Goal: Task Accomplishment & Management: Manage account settings

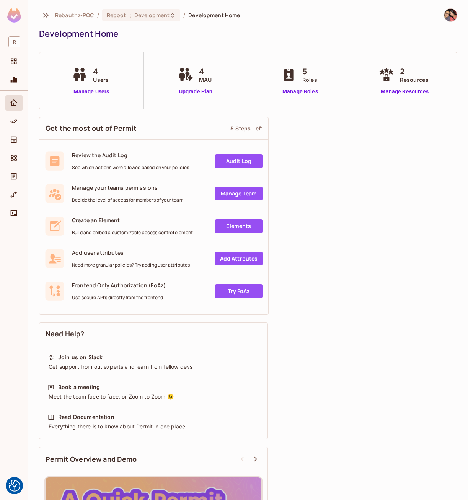
click at [348, 196] on div "Get the most out of Permit 5 Steps Left Review the Audit Log See which actions …" at bounding box center [248, 364] width 418 height 503
drag, startPoint x: 362, startPoint y: 207, endPoint x: 361, endPoint y: 223, distance: 16.1
click at [362, 207] on div "Get the most out of Permit 5 Steps Left Review the Audit Log See which actions …" at bounding box center [248, 364] width 418 height 503
drag, startPoint x: 13, startPoint y: 125, endPoint x: 132, endPoint y: 99, distance: 121.8
click at [13, 125] on icon "Policy" at bounding box center [14, 122] width 8 height 8
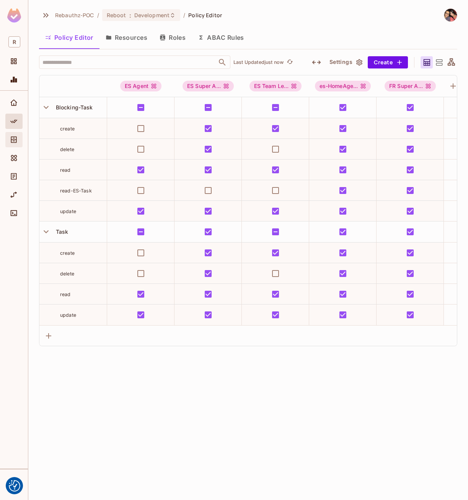
click at [11, 140] on icon "Directory" at bounding box center [14, 140] width 6 height 7
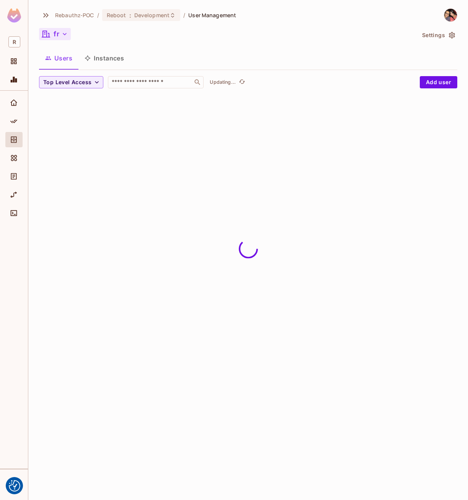
click at [64, 36] on icon "button" at bounding box center [65, 34] width 8 height 8
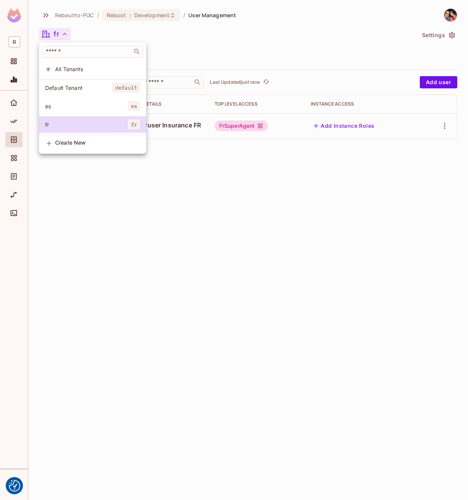
click at [113, 36] on div at bounding box center [234, 250] width 468 height 500
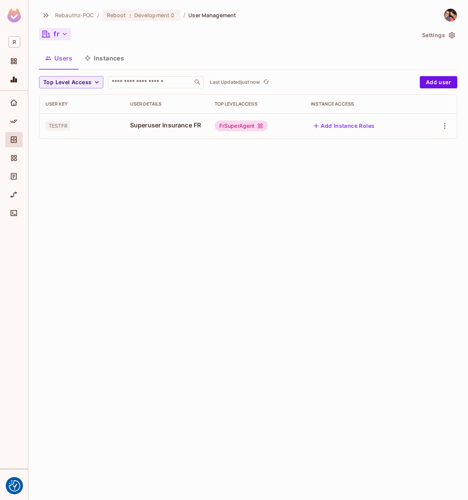
click at [61, 33] on icon "button" at bounding box center [65, 34] width 8 height 8
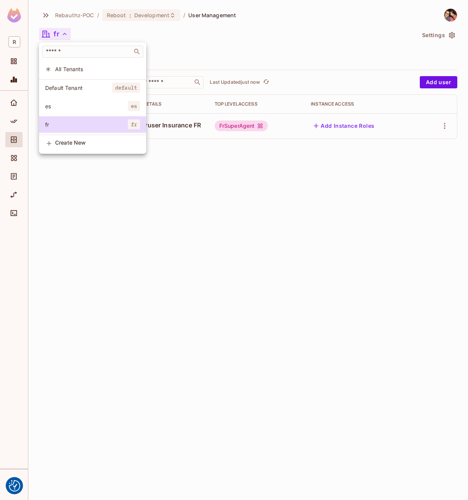
click at [188, 253] on div at bounding box center [234, 250] width 468 height 500
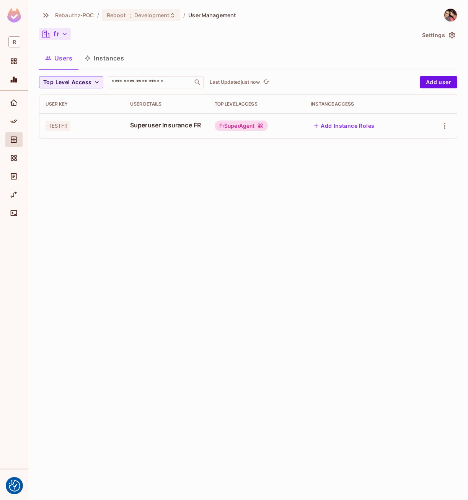
click at [62, 35] on icon "button" at bounding box center [65, 34] width 8 height 8
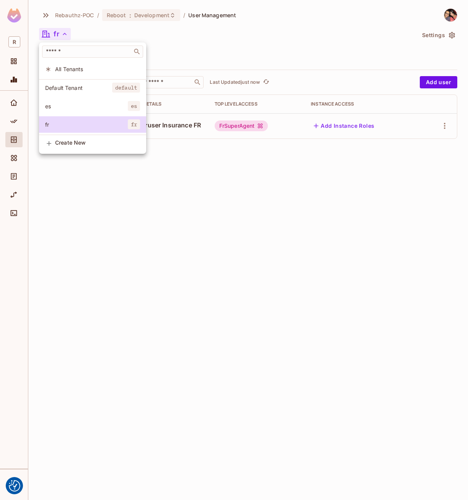
drag, startPoint x: 202, startPoint y: 206, endPoint x: 131, endPoint y: 172, distance: 78.9
click at [202, 206] on div at bounding box center [234, 250] width 468 height 500
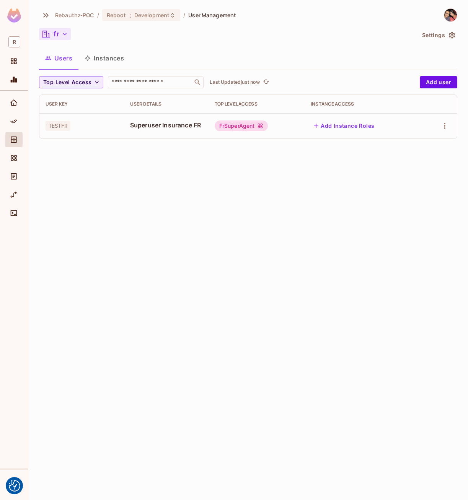
click at [58, 23] on div "Rebauthz-POC / Reboot : Development / User Management fr Settings Users Instanc…" at bounding box center [248, 76] width 418 height 137
click at [59, 35] on button "fr" at bounding box center [55, 34] width 32 height 12
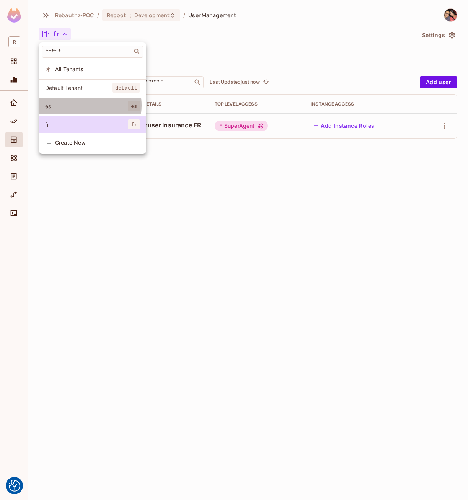
click at [68, 106] on span "es" at bounding box center [86, 106] width 83 height 7
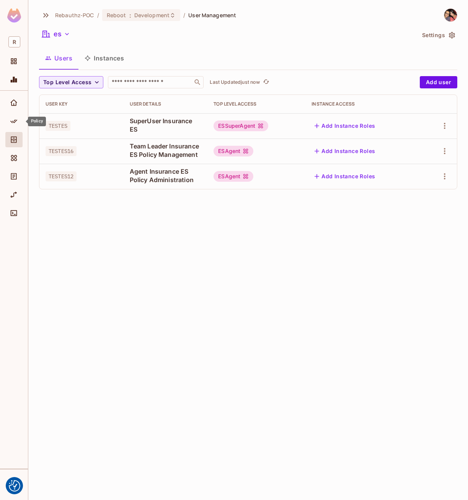
drag, startPoint x: 17, startPoint y: 127, endPoint x: 265, endPoint y: 331, distance: 320.6
click at [17, 127] on div "Policy" at bounding box center [13, 121] width 17 height 15
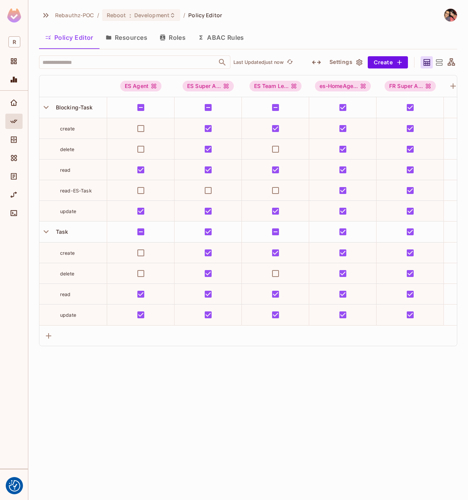
click at [130, 36] on button "Resources" at bounding box center [127, 37] width 54 height 19
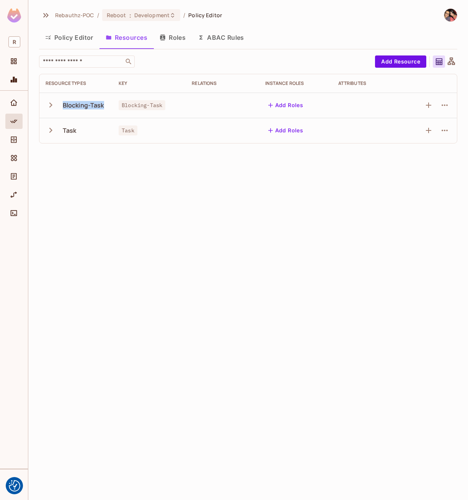
drag, startPoint x: 64, startPoint y: 106, endPoint x: 104, endPoint y: 107, distance: 40.6
click at [104, 107] on div "Blocking-Task" at bounding box center [76, 105] width 61 height 16
drag, startPoint x: 65, startPoint y: 134, endPoint x: 82, endPoint y: 134, distance: 16.9
click at [82, 134] on div "Task" at bounding box center [76, 130] width 61 height 16
click at [52, 104] on icon "button" at bounding box center [51, 105] width 10 height 10
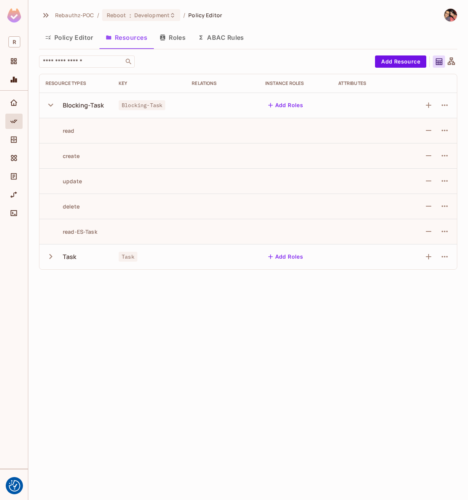
drag, startPoint x: 61, startPoint y: 227, endPoint x: 91, endPoint y: 230, distance: 30.3
click at [91, 230] on td "read-ES-Task" at bounding box center [75, 231] width 73 height 25
drag, startPoint x: 91, startPoint y: 230, endPoint x: 74, endPoint y: 132, distance: 99.2
click at [58, 127] on div "read" at bounding box center [60, 130] width 29 height 7
drag, startPoint x: 58, startPoint y: 130, endPoint x: 86, endPoint y: 132, distance: 28.8
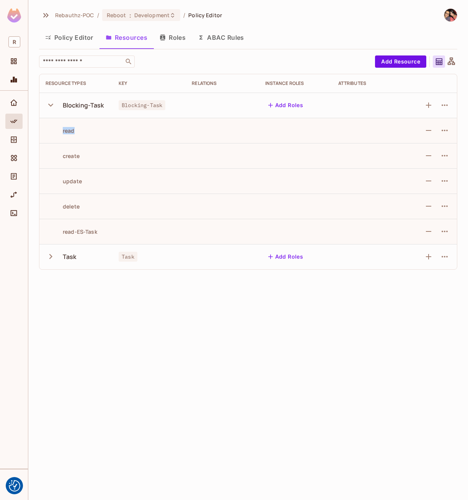
click at [86, 132] on div "read" at bounding box center [76, 130] width 61 height 7
drag, startPoint x: 65, startPoint y: 105, endPoint x: 106, endPoint y: 106, distance: 40.2
click at [106, 106] on div "Blocking-Task" at bounding box center [76, 105] width 61 height 16
drag, startPoint x: 106, startPoint y: 106, endPoint x: 69, endPoint y: 130, distance: 43.8
click at [69, 129] on div "read" at bounding box center [60, 130] width 29 height 7
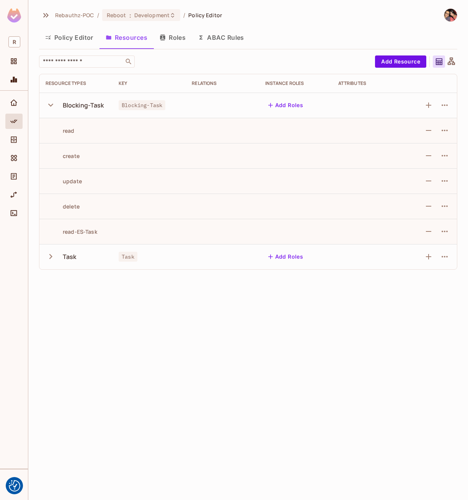
click at [55, 255] on icon "button" at bounding box center [51, 256] width 10 height 10
drag, startPoint x: 95, startPoint y: 233, endPoint x: 61, endPoint y: 231, distance: 34.2
click at [61, 231] on div "read-ES-Task" at bounding box center [76, 231] width 61 height 7
drag, startPoint x: 61, startPoint y: 231, endPoint x: 78, endPoint y: 237, distance: 17.7
click at [78, 237] on td "read-ES-Task" at bounding box center [75, 231] width 73 height 25
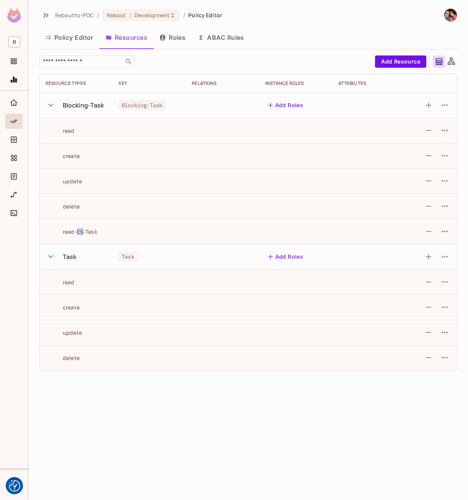
drag, startPoint x: 77, startPoint y: 231, endPoint x: 82, endPoint y: 231, distance: 4.6
click at [82, 231] on div "read-ES-Task" at bounding box center [72, 231] width 52 height 7
click at [448, 230] on icon "button" at bounding box center [444, 231] width 9 height 9
click at [432, 267] on div "Delete Action" at bounding box center [418, 266] width 35 height 8
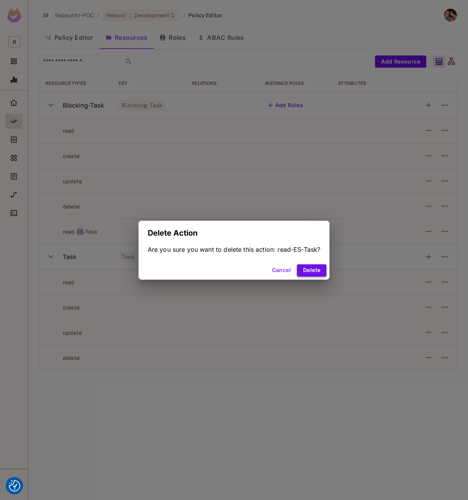
click at [311, 267] on button "Delete" at bounding box center [311, 270] width 29 height 12
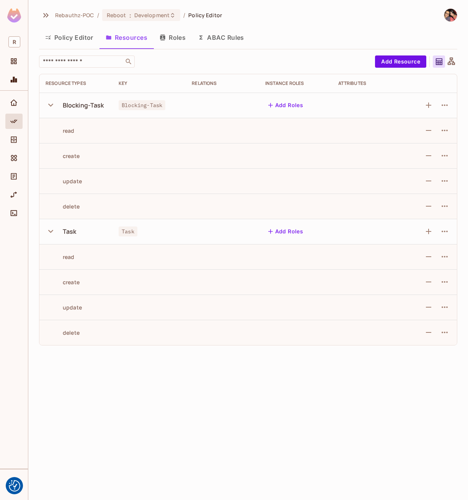
click at [77, 36] on button "Policy Editor" at bounding box center [69, 37] width 60 height 19
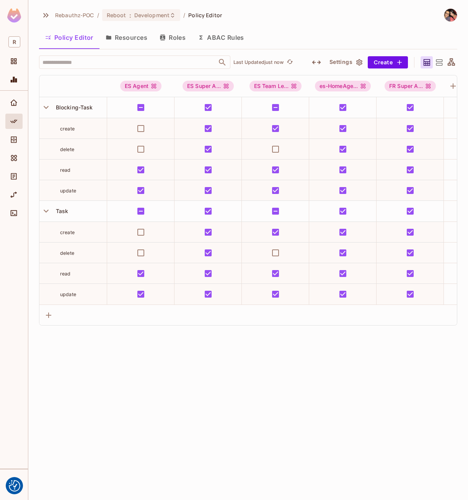
click at [171, 35] on button "Roles" at bounding box center [172, 37] width 38 height 19
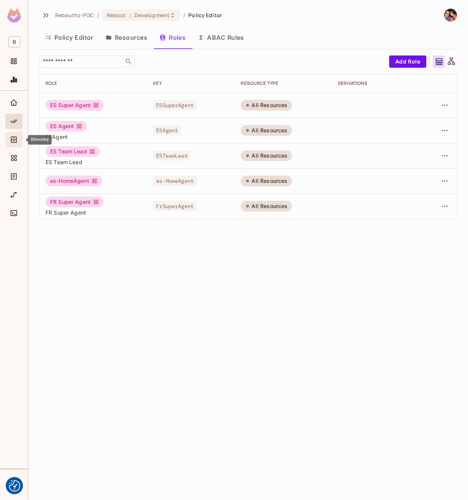
click at [14, 138] on icon "Directory" at bounding box center [14, 140] width 8 height 8
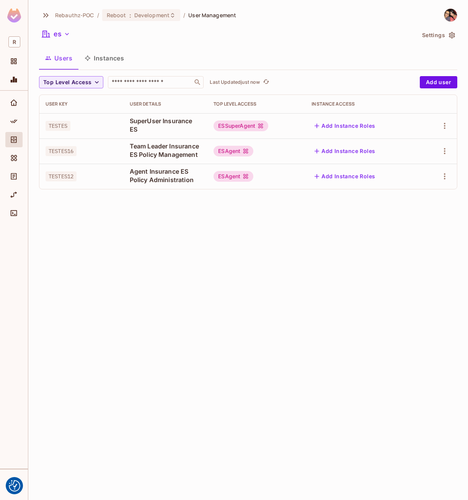
click at [231, 127] on div "ESSuperAgent" at bounding box center [241, 126] width 55 height 11
click at [20, 122] on div "Policy" at bounding box center [14, 121] width 13 height 9
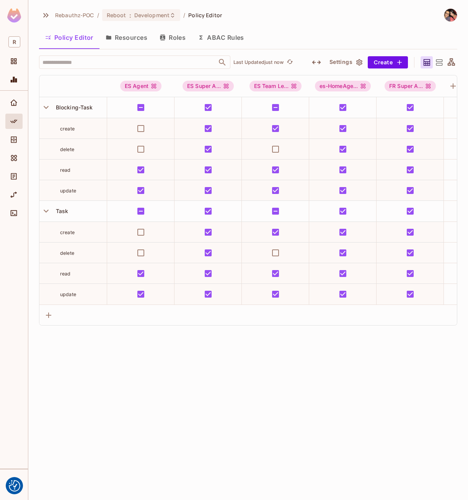
click at [198, 403] on div "Rebauthz-POC / Reboot : Development / Policy Editor Policy Editor Resources Rol…" at bounding box center [248, 250] width 440 height 500
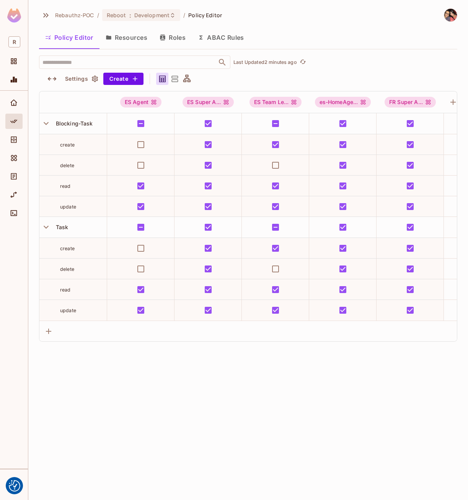
click at [198, 421] on div "Rebauthz-POC / Reboot : Development / Policy Editor Policy Editor Resources Rol…" at bounding box center [248, 250] width 440 height 500
click at [349, 422] on div "Rebauthz-POC / Reboot : Development / Policy Editor Policy Editor Resources Rol…" at bounding box center [248, 250] width 440 height 500
click at [339, 27] on div "Rebauthz-POC / Reboot : Development / Policy Editor Policy Editor Resources Rol…" at bounding box center [248, 174] width 418 height 333
click at [182, 455] on div "Rebauthz-POC / Reboot : Development / Policy Editor Policy Editor Resources Rol…" at bounding box center [248, 250] width 440 height 500
click at [276, 491] on div "Rebauthz-POC / Reboot : Development / Policy Editor Policy Editor Resources Rol…" at bounding box center [248, 250] width 440 height 500
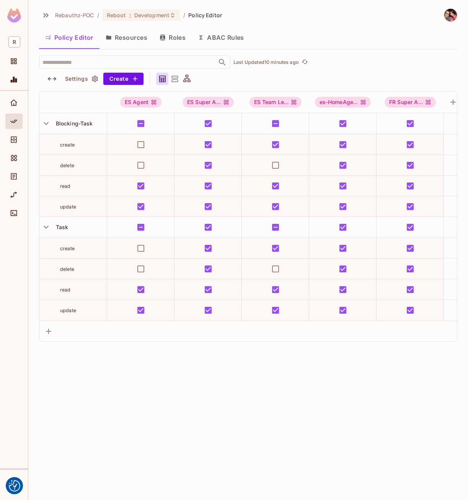
drag, startPoint x: 291, startPoint y: 394, endPoint x: 307, endPoint y: 393, distance: 15.7
click at [292, 393] on div "Rebauthz-POC / Reboot : Development / Policy Editor Policy Editor Resources Rol…" at bounding box center [248, 250] width 440 height 500
drag, startPoint x: 18, startPoint y: 102, endPoint x: 39, endPoint y: 101, distance: 20.7
click at [18, 102] on span "Home" at bounding box center [13, 102] width 9 height 9
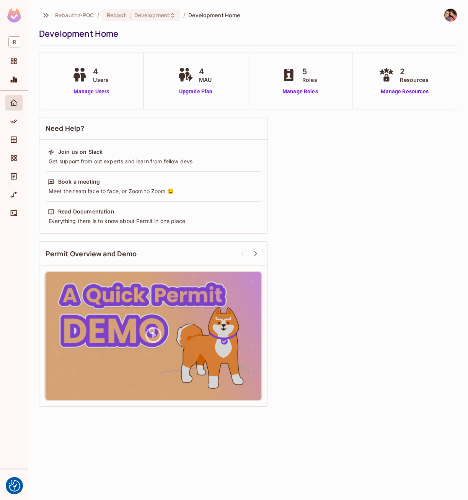
click at [322, 168] on div "Need Help? Join us on Slack Get support from out experts and learn from fellow …" at bounding box center [248, 261] width 418 height 297
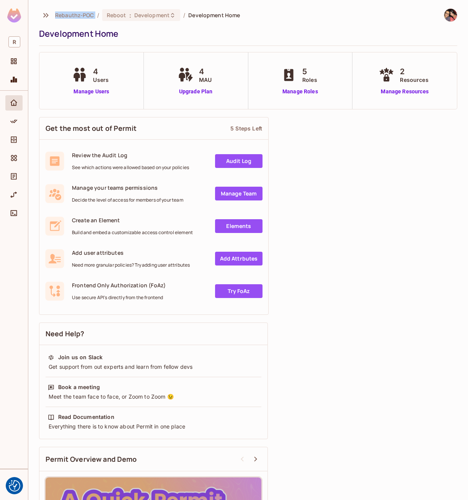
drag, startPoint x: 54, startPoint y: 18, endPoint x: 96, endPoint y: 14, distance: 41.9
click at [96, 14] on div "Rebauthz-POC / Reboot : Development / Development Home" at bounding box center [139, 14] width 201 height 13
click at [9, 118] on div "Policy" at bounding box center [13, 121] width 17 height 15
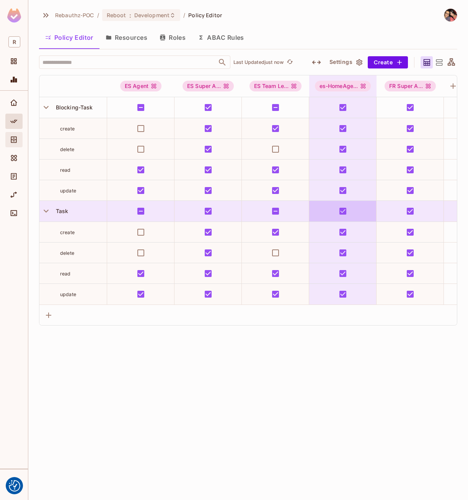
click at [13, 137] on icon "Directory" at bounding box center [14, 140] width 8 height 8
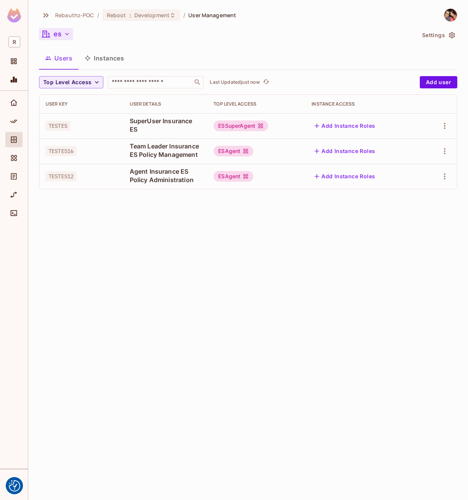
click at [64, 36] on icon "button" at bounding box center [67, 34] width 8 height 8
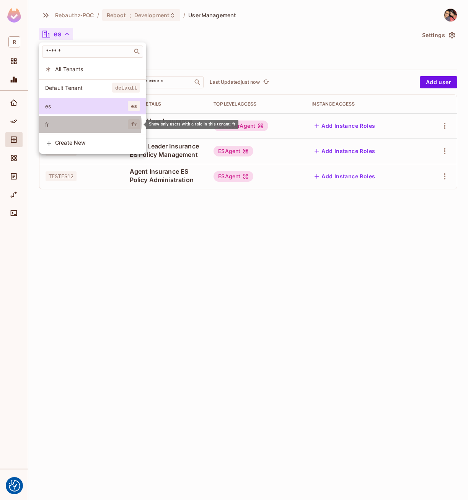
click at [80, 124] on span "fr" at bounding box center [86, 124] width 83 height 7
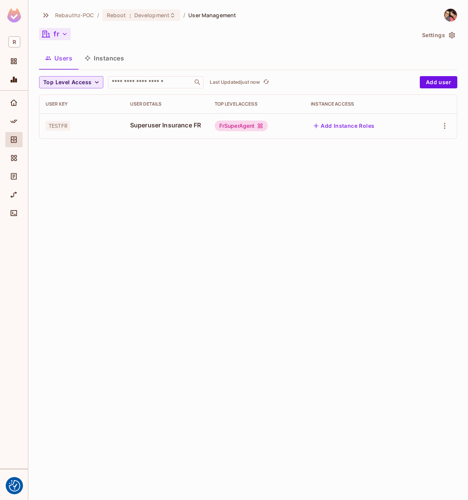
click at [64, 82] on span "Top Level Access" at bounding box center [67, 83] width 48 height 10
drag, startPoint x: 112, startPoint y: 48, endPoint x: 80, endPoint y: 37, distance: 33.5
click at [110, 47] on div at bounding box center [234, 250] width 468 height 500
click at [49, 30] on icon "button" at bounding box center [45, 33] width 9 height 9
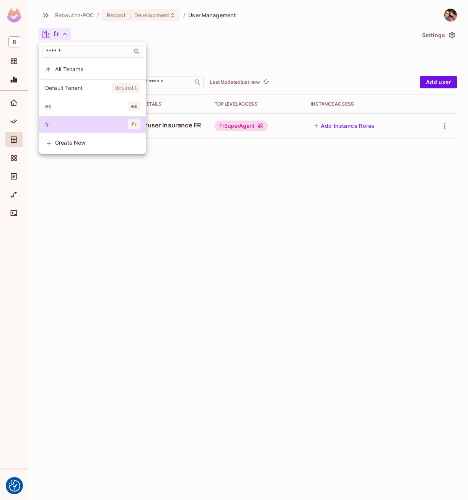
drag, startPoint x: 72, startPoint y: 104, endPoint x: 80, endPoint y: 106, distance: 8.3
click at [72, 103] on span "es" at bounding box center [86, 106] width 83 height 7
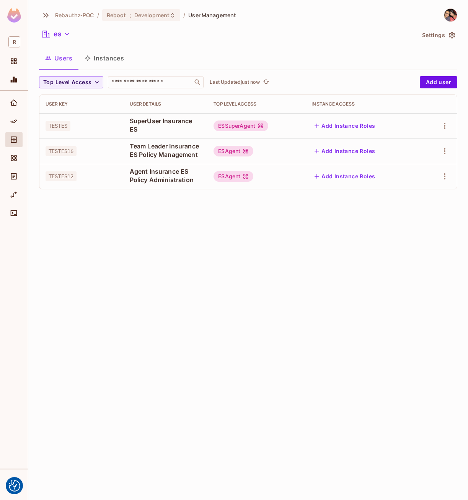
click at [109, 58] on button "Instances" at bounding box center [104, 58] width 52 height 19
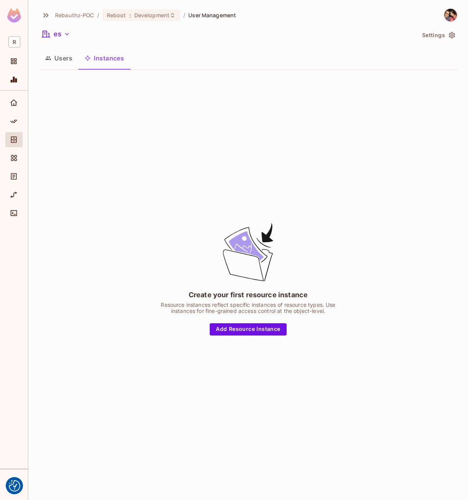
click at [57, 57] on button "Users" at bounding box center [58, 58] width 39 height 19
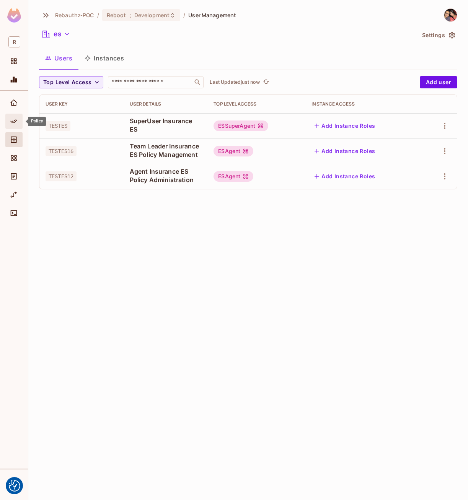
click at [16, 117] on span "Policy" at bounding box center [13, 121] width 9 height 9
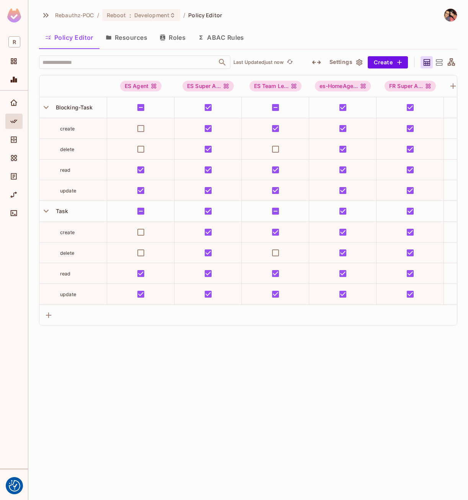
click at [170, 34] on button "Roles" at bounding box center [172, 37] width 38 height 19
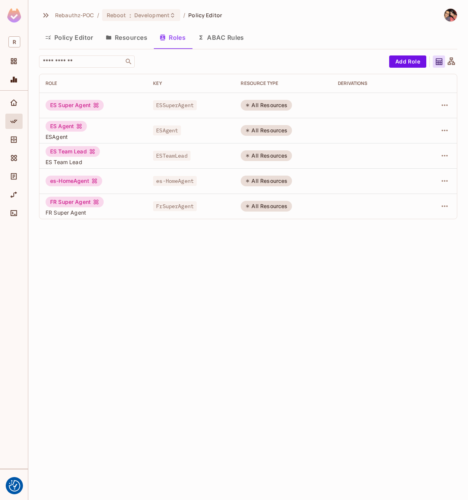
click at [133, 39] on button "Resources" at bounding box center [127, 37] width 54 height 19
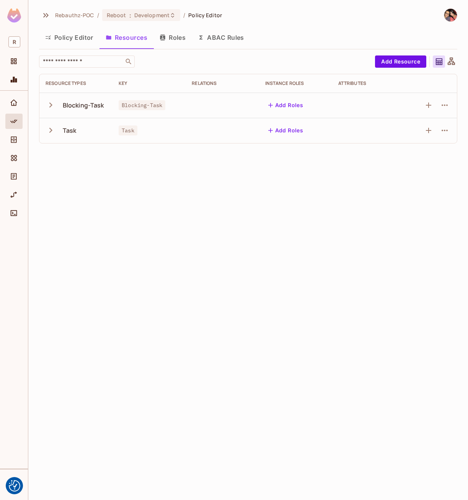
click at [47, 107] on icon "button" at bounding box center [51, 105] width 10 height 10
click at [52, 234] on icon "button" at bounding box center [51, 231] width 10 height 10
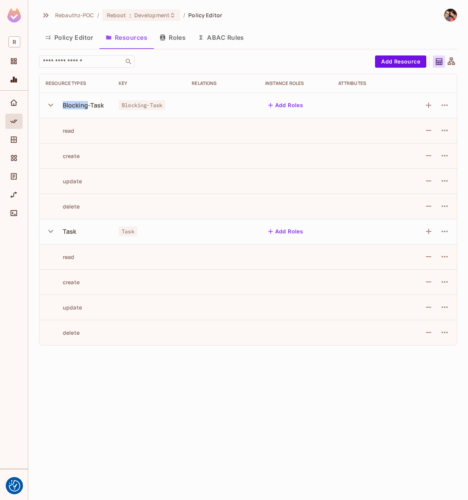
drag, startPoint x: 63, startPoint y: 104, endPoint x: 103, endPoint y: 105, distance: 39.5
click at [102, 105] on div "Blocking-Task" at bounding box center [83, 105] width 41 height 8
click at [71, 126] on td "read" at bounding box center [75, 130] width 73 height 25
click at [167, 360] on div "Rebauthz-POC / Reboot : Development / Policy Editor Policy Editor Resources Rol…" at bounding box center [248, 250] width 440 height 500
click at [69, 37] on button "Policy Editor" at bounding box center [69, 37] width 60 height 19
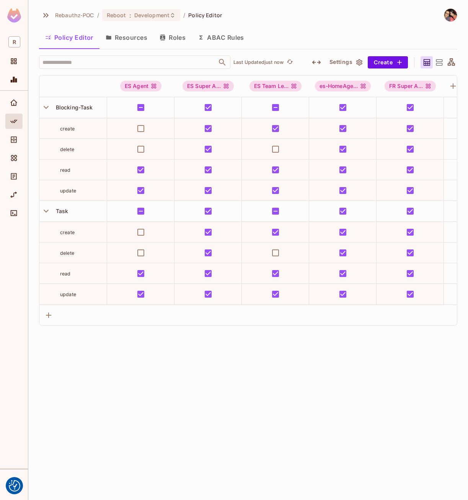
click at [378, 421] on div "Rebauthz-POC / Reboot : Development / Policy Editor Policy Editor Resources Rol…" at bounding box center [248, 250] width 440 height 500
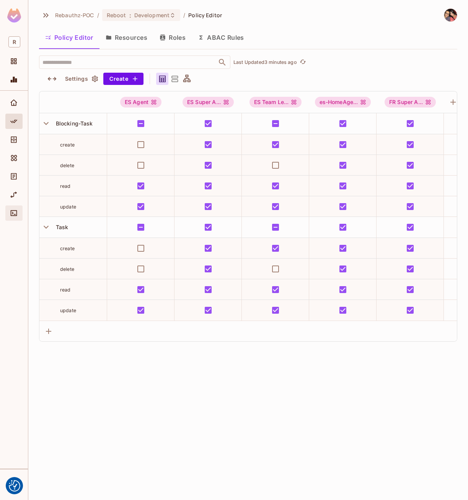
click at [13, 210] on icon "Connect" at bounding box center [14, 213] width 8 height 8
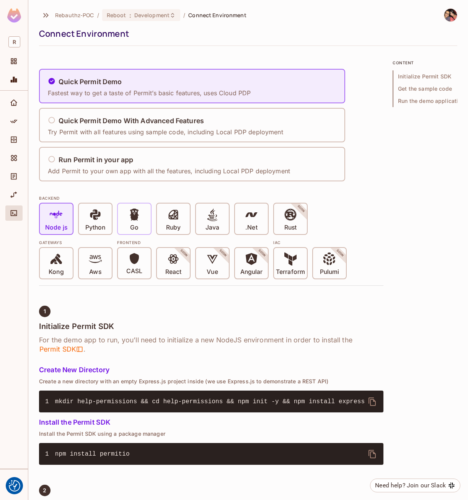
click at [133, 228] on p "Go" at bounding box center [134, 228] width 8 height 8
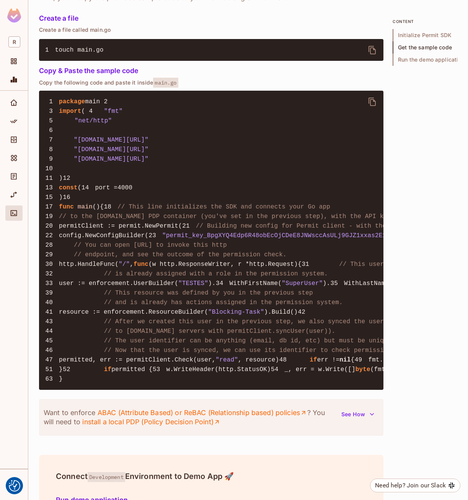
drag, startPoint x: 134, startPoint y: 208, endPoint x: 210, endPoint y: 386, distance: 193.8
click at [210, 386] on pre "1 package main 2 3 import ( 4 "fmt" 5 "net/http" 6 7 "[DOMAIN_NAME][URL]" 8 "[D…" at bounding box center [211, 240] width 344 height 299
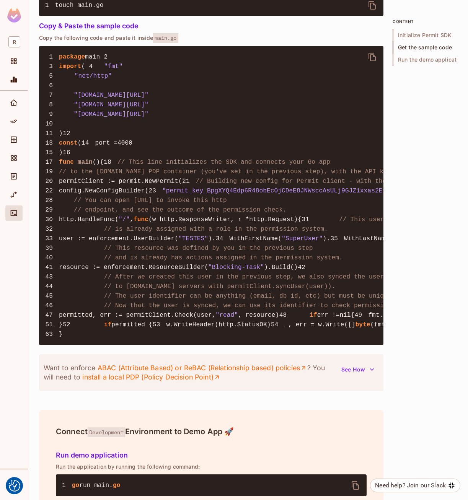
scroll to position [651, 0]
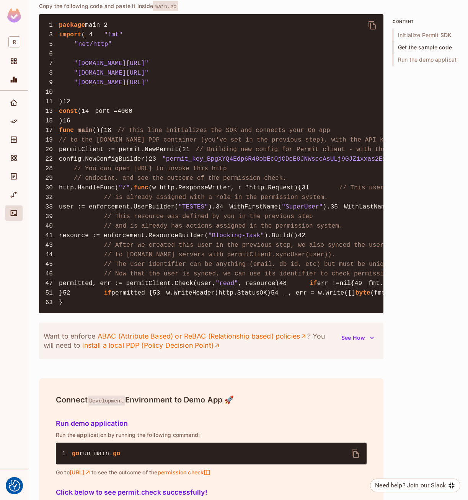
click at [87, 144] on span "// to the [DOMAIN_NAME] PDP container (you've set in the previous step), with t…" at bounding box center [243, 140] width 369 height 7
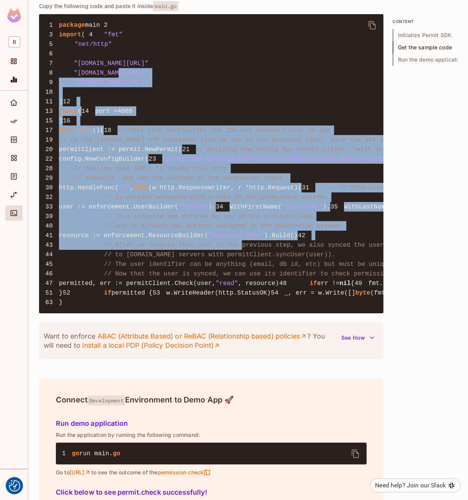
drag, startPoint x: 114, startPoint y: 87, endPoint x: 227, endPoint y: 423, distance: 355.0
click at [227, 313] on pre "1 package main 2 3 import ( 4 "fmt" 5 "net/http" 6 7 "[DOMAIN_NAME][URL]" 8 "[D…" at bounding box center [211, 163] width 344 height 299
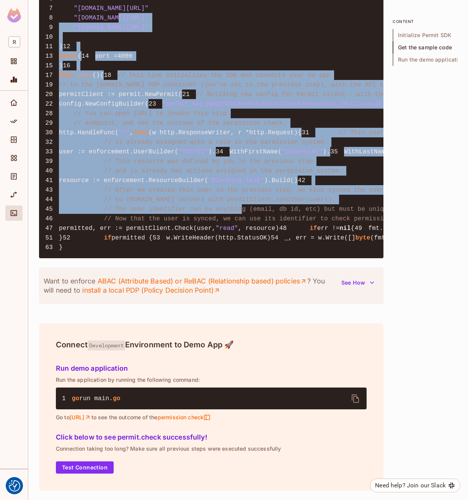
scroll to position [880, 0]
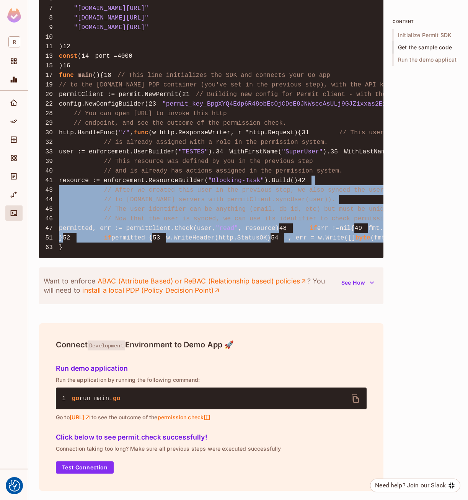
drag, startPoint x: 233, startPoint y: 314, endPoint x: 194, endPoint y: 168, distance: 151.2
click at [194, 170] on pre "1 package main 2 3 import ( 4 "fmt" 5 "net/http" 6 7 "[DOMAIN_NAME][URL]" 8 "[D…" at bounding box center [211, 108] width 344 height 299
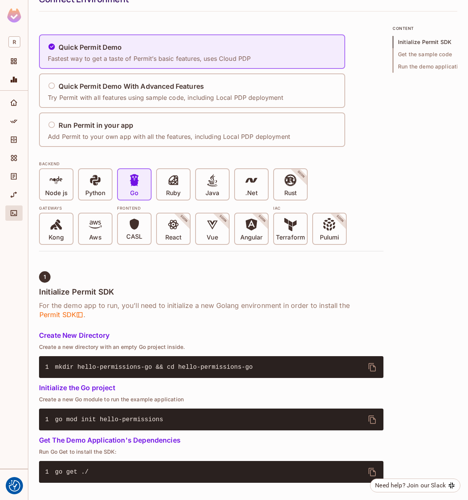
scroll to position [18, 0]
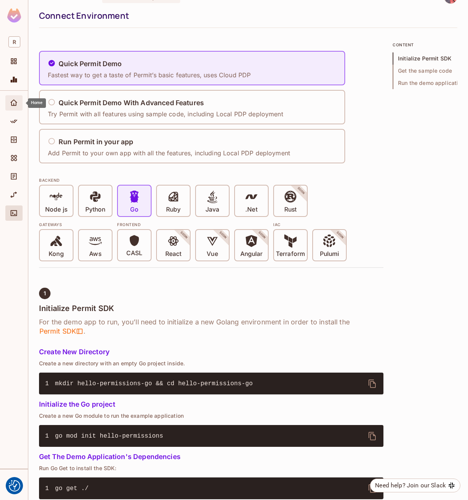
click at [21, 103] on div "Home" at bounding box center [14, 102] width 13 height 9
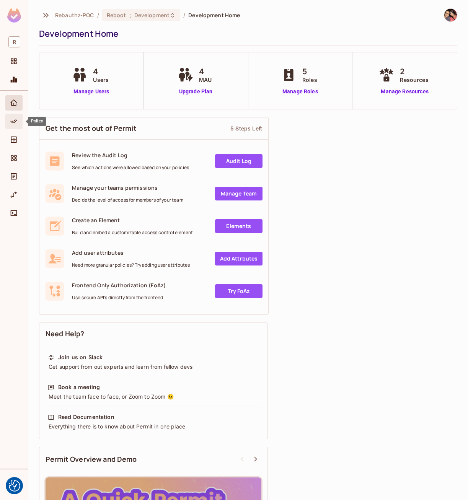
click at [12, 122] on icon "Policy" at bounding box center [14, 122] width 8 height 8
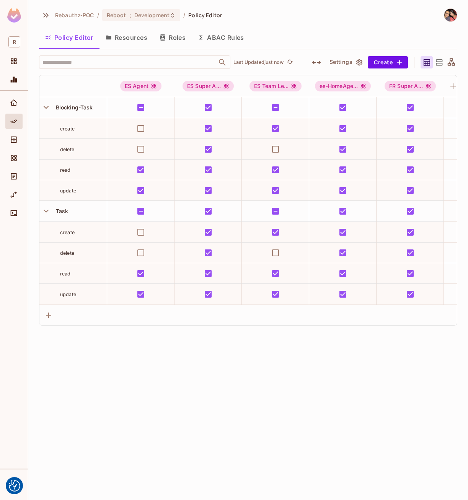
click at [106, 401] on div "Rebauthz-POC / Reboot : Development / Policy Editor Policy Editor Resources Rol…" at bounding box center [248, 250] width 440 height 500
click at [244, 398] on div "Rebauthz-POC / Reboot : Development / Policy Editor Policy Editor Resources Rol…" at bounding box center [248, 250] width 440 height 500
click at [223, 37] on button "ABAC Rules" at bounding box center [221, 37] width 59 height 19
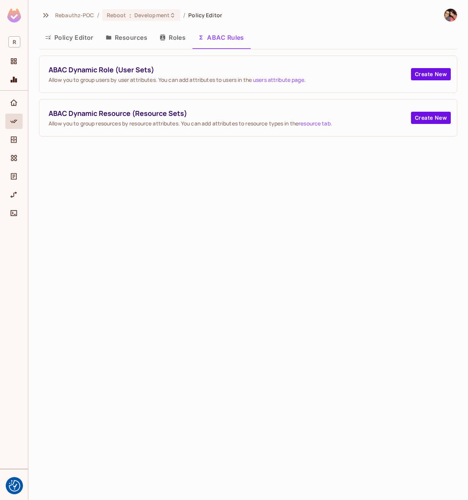
click at [73, 39] on button "Policy Editor" at bounding box center [69, 37] width 60 height 19
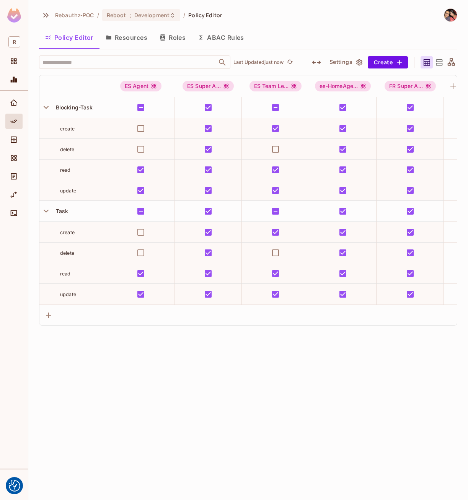
click at [222, 35] on button "ABAC Rules" at bounding box center [221, 37] width 59 height 19
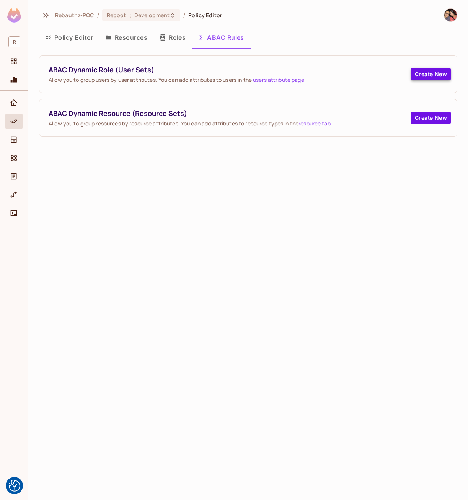
click at [428, 72] on button "Create New" at bounding box center [431, 74] width 40 height 12
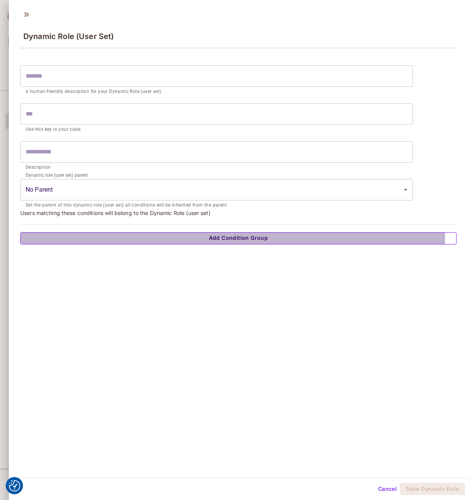
click at [93, 238] on button "Add Condition Group" at bounding box center [238, 238] width 436 height 12
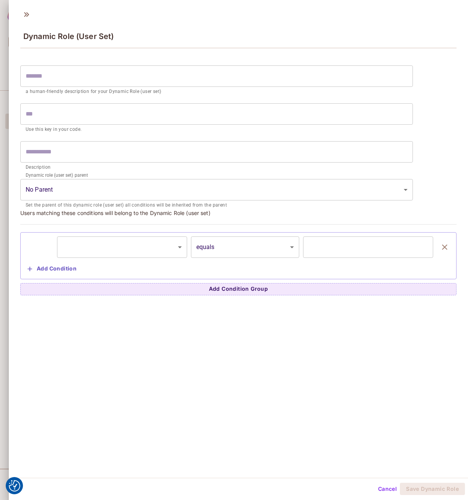
click at [150, 243] on body "We use cookies to enhance your browsing experience, serve personalized ads or c…" at bounding box center [234, 250] width 468 height 500
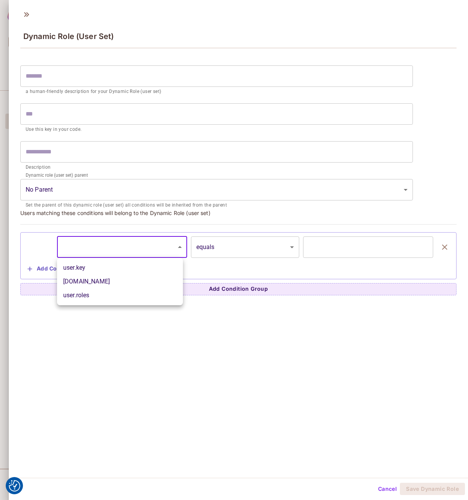
click at [132, 422] on div at bounding box center [234, 250] width 468 height 500
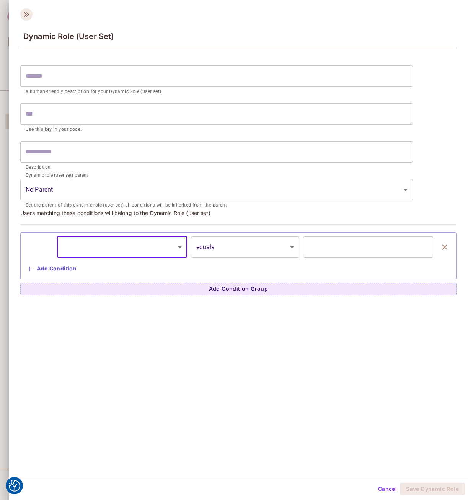
click at [28, 14] on icon at bounding box center [26, 14] width 12 height 12
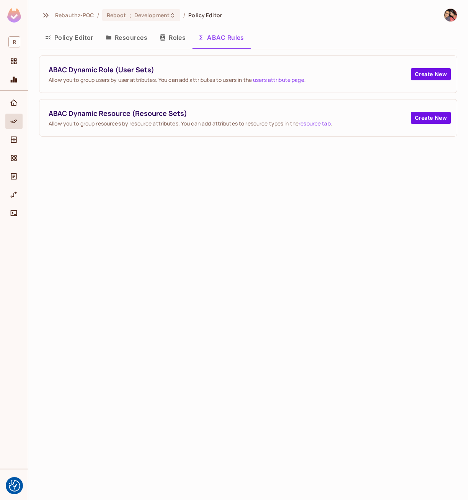
click at [197, 305] on div "Rebauthz-POC / Reboot : Development / Policy Editor Policy Editor Resources Rol…" at bounding box center [248, 250] width 440 height 500
click at [434, 116] on button "Create New" at bounding box center [431, 118] width 40 height 12
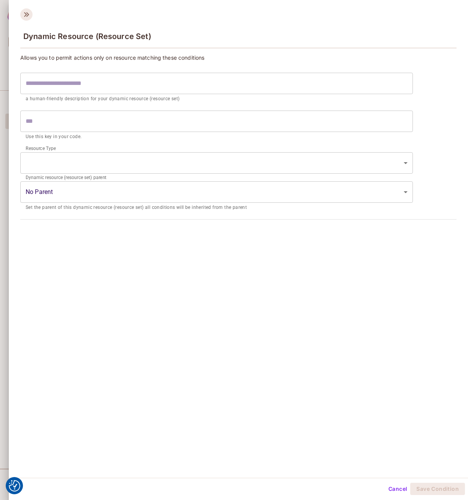
click at [28, 13] on icon at bounding box center [26, 14] width 12 height 12
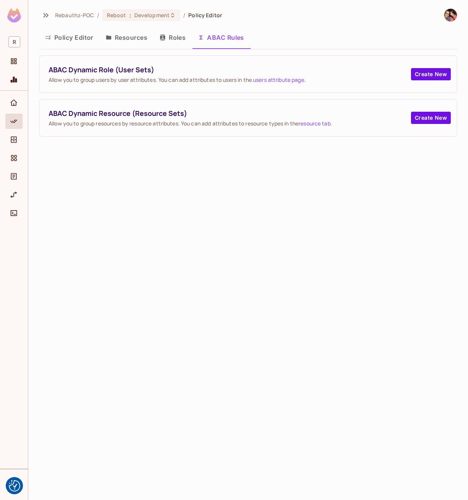
click at [280, 222] on div "Rebauthz-POC / Reboot : Development / Policy Editor Policy Editor Resources Rol…" at bounding box center [248, 250] width 440 height 500
click at [65, 39] on button "Policy Editor" at bounding box center [69, 37] width 60 height 19
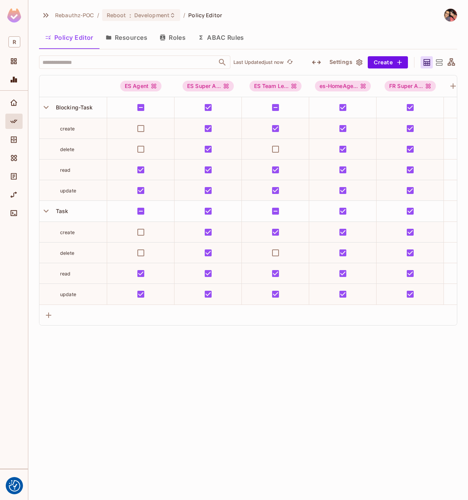
click at [207, 466] on div "Rebauthz-POC / Reboot : Development / Policy Editor Policy Editor Resources Rol…" at bounding box center [248, 250] width 440 height 500
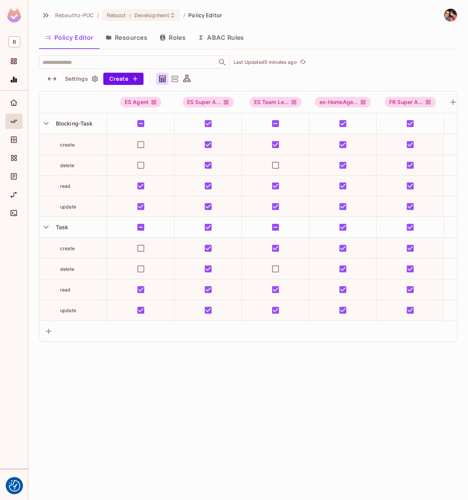
click at [214, 37] on button "ABAC Rules" at bounding box center [221, 37] width 59 height 19
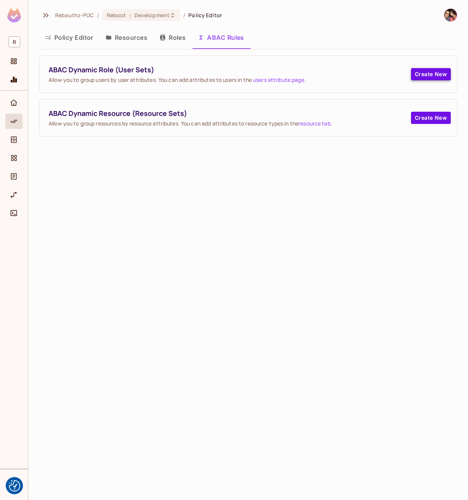
click at [429, 74] on button "Create New" at bounding box center [431, 74] width 40 height 12
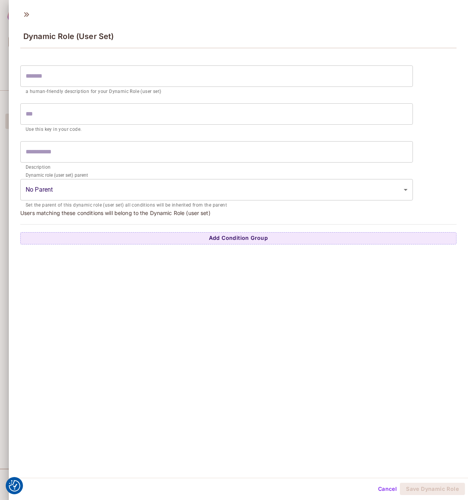
click at [86, 84] on input "text" at bounding box center [216, 75] width 393 height 21
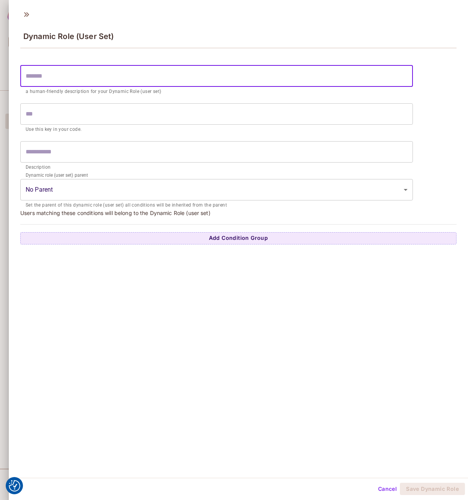
type input "*"
type input "**"
type input "***"
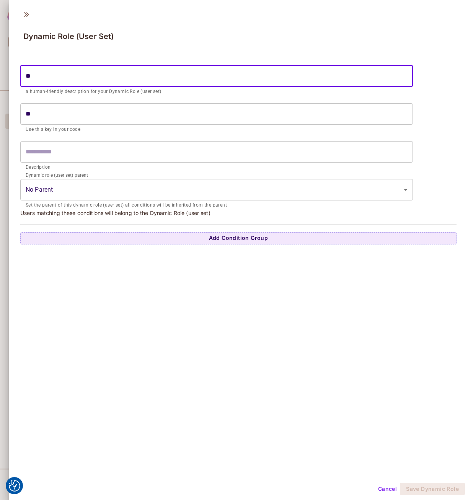
type input "***"
type input "****"
type input "*****"
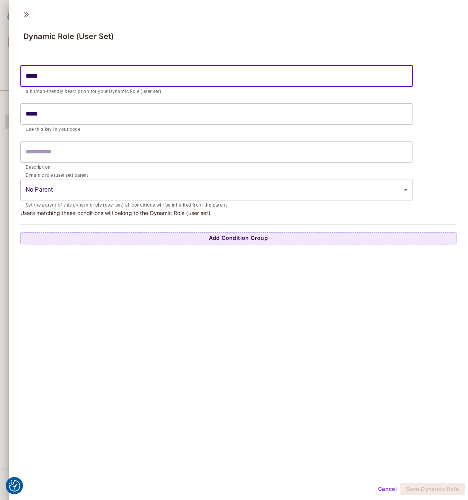
type input "******"
type input "*******"
type input "********"
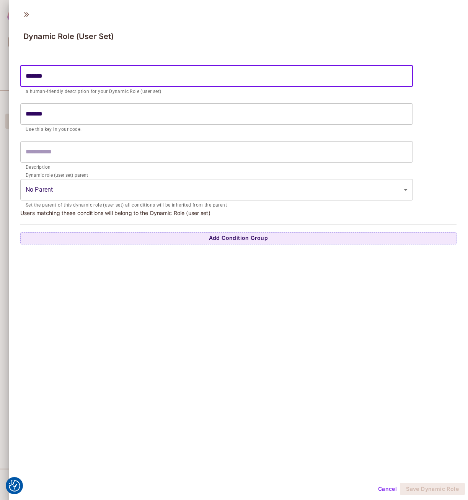
type input "********"
type input "*********"
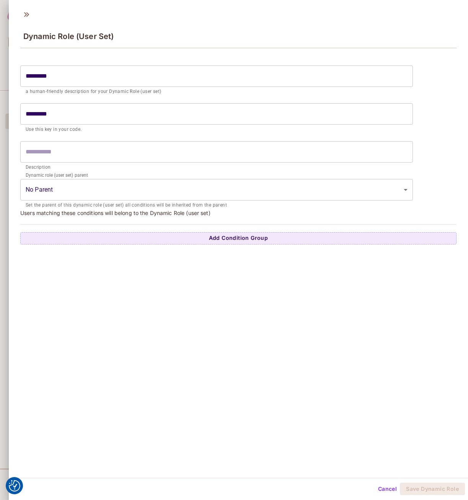
click at [76, 165] on p "Description" at bounding box center [217, 168] width 382 height 8
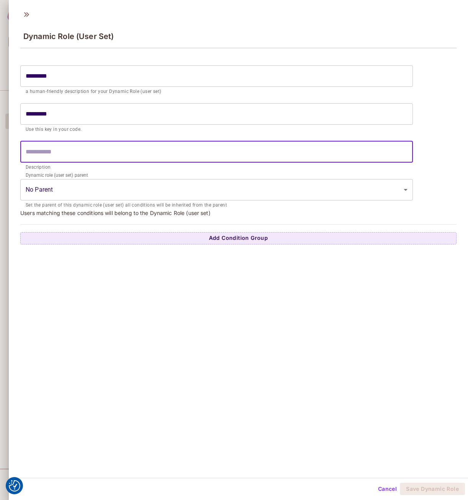
click at [74, 151] on input "text" at bounding box center [216, 151] width 393 height 21
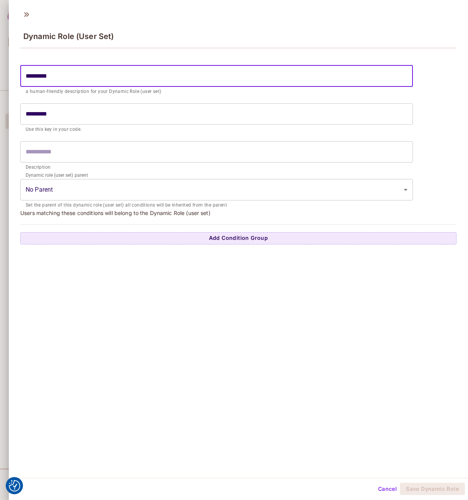
click at [31, 79] on input "*********" at bounding box center [216, 75] width 393 height 21
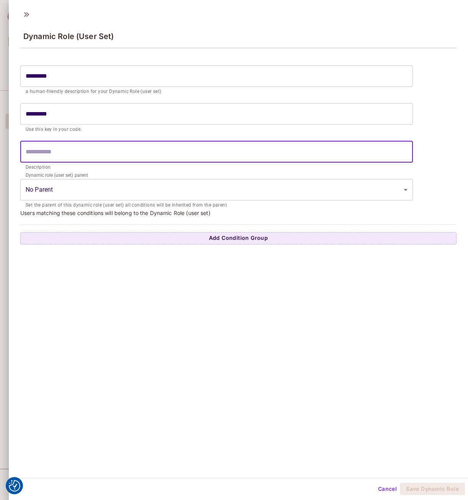
click at [54, 157] on input "text" at bounding box center [216, 151] width 393 height 21
paste input "*********"
type input "**********"
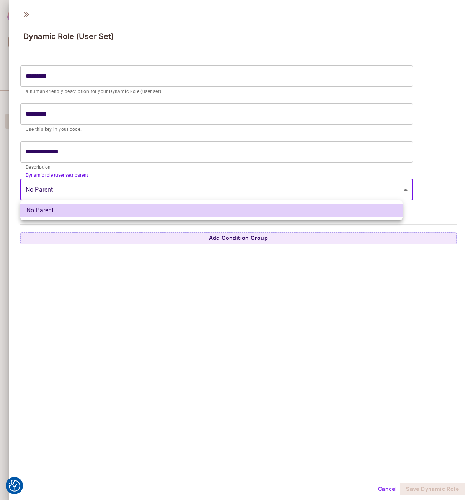
click at [71, 195] on body "We use cookies to enhance your browsing experience, serve personalized ads or c…" at bounding box center [234, 250] width 468 height 500
click at [72, 342] on div at bounding box center [234, 250] width 468 height 500
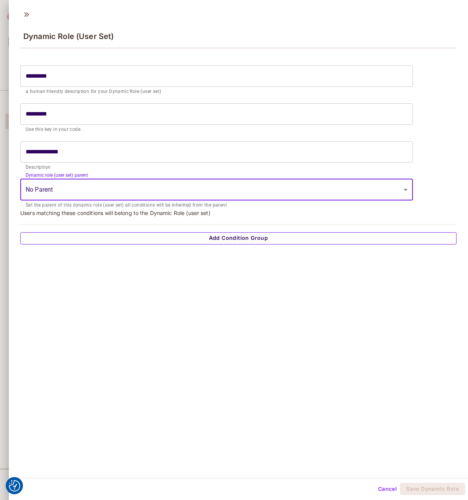
click at [129, 233] on button "Add Condition Group" at bounding box center [238, 238] width 436 height 12
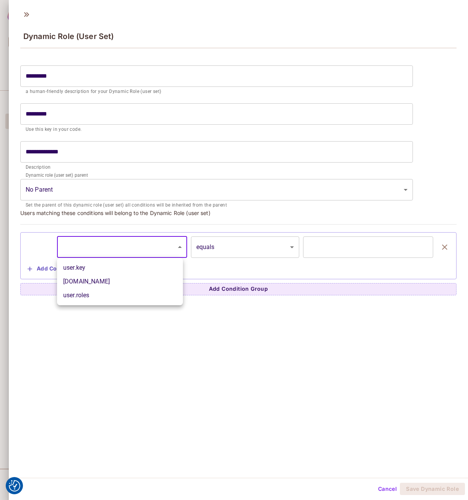
click at [123, 247] on body "We use cookies to enhance your browsing experience, serve personalized ads or c…" at bounding box center [234, 250] width 468 height 500
click at [224, 245] on div at bounding box center [234, 250] width 468 height 500
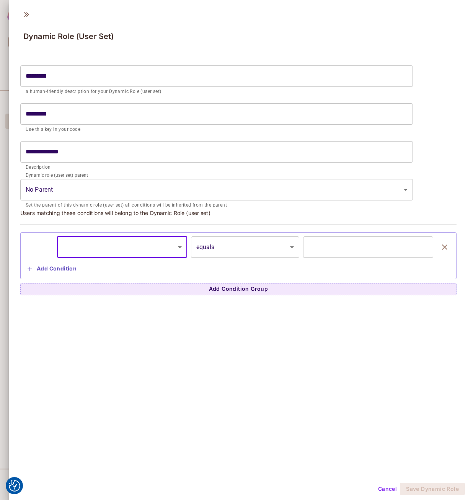
click at [224, 245] on body "We use cookies to enhance your browsing experience, serve personalized ads or c…" at bounding box center [234, 250] width 468 height 500
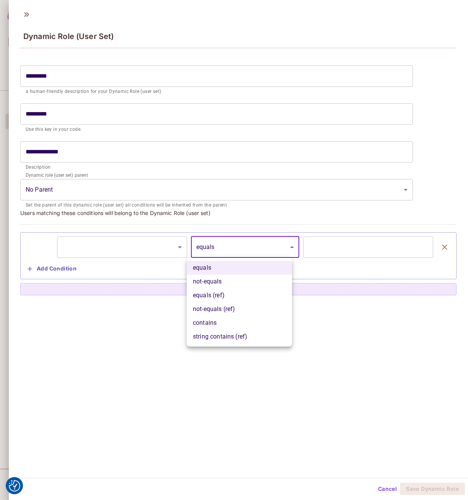
click at [327, 247] on div at bounding box center [234, 250] width 468 height 500
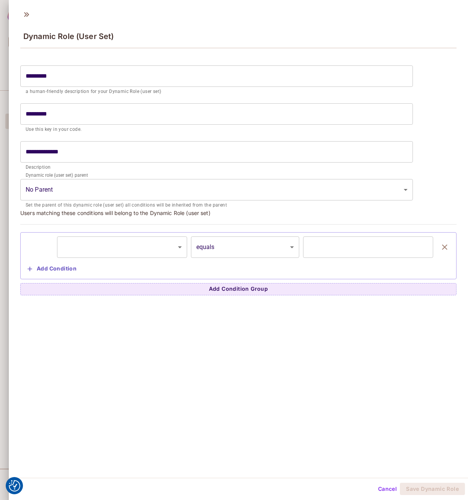
click at [367, 346] on div "**********" at bounding box center [238, 241] width 459 height 473
click at [386, 491] on button "Cancel" at bounding box center [387, 489] width 25 height 12
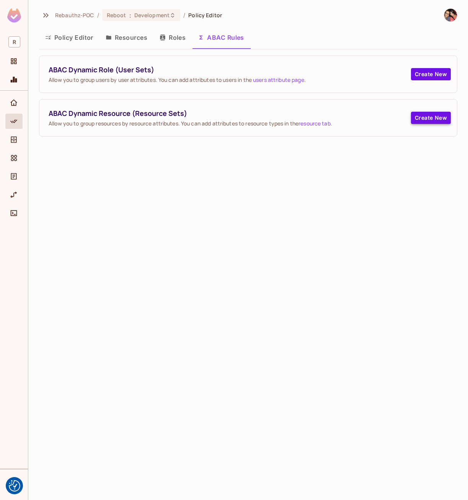
click at [420, 115] on button "Create New" at bounding box center [431, 118] width 40 height 12
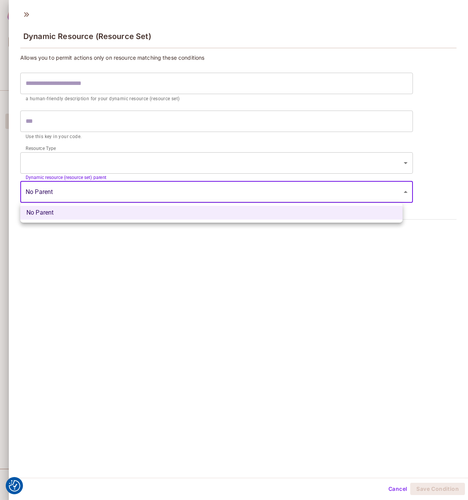
click at [78, 188] on body "We use cookies to enhance your browsing experience, serve personalized ads or c…" at bounding box center [234, 250] width 468 height 500
click at [173, 375] on div at bounding box center [234, 250] width 468 height 500
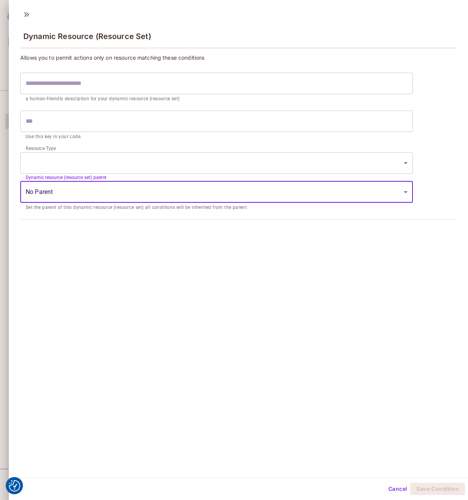
click at [95, 93] on input "text" at bounding box center [216, 83] width 393 height 21
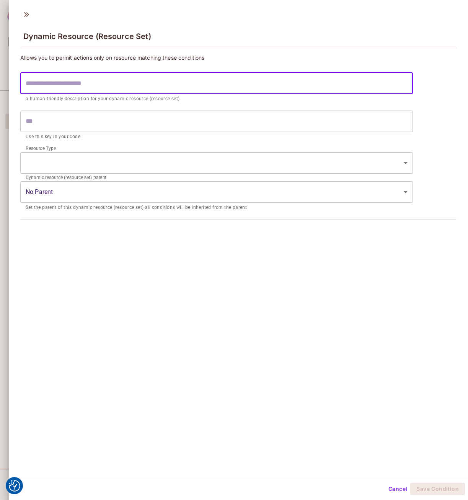
click at [100, 121] on input "text" at bounding box center [216, 121] width 393 height 21
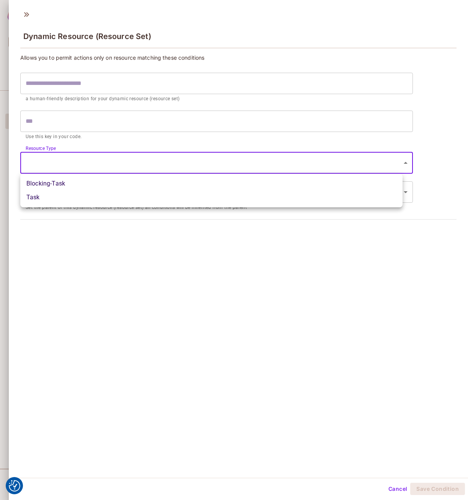
click at [108, 169] on body "We use cookies to enhance your browsing experience, serve personalized ads or c…" at bounding box center [234, 250] width 468 height 500
click at [45, 197] on li "Task" at bounding box center [211, 198] width 382 height 14
type input "****"
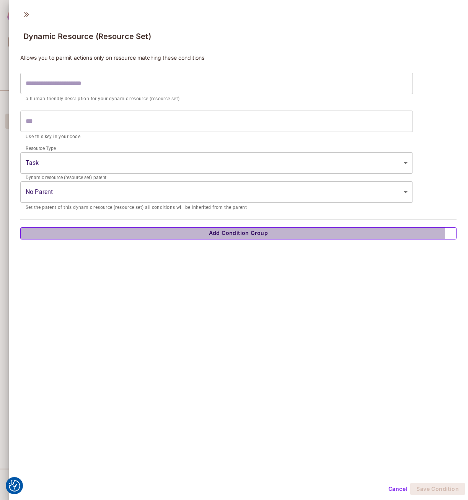
click at [154, 236] on button "Add Condition Group" at bounding box center [238, 233] width 436 height 12
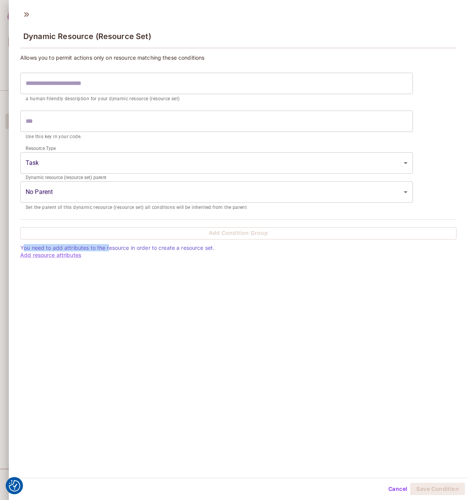
drag, startPoint x: 24, startPoint y: 250, endPoint x: 110, endPoint y: 248, distance: 85.4
click at [109, 248] on p "You need to add attributes to the resource in order to create a resource set. A…" at bounding box center [238, 251] width 436 height 15
drag, startPoint x: 110, startPoint y: 248, endPoint x: 91, endPoint y: 274, distance: 31.5
click at [107, 284] on div "Dynamic Resource (Resource Set) Allows you to permit actions only on resource m…" at bounding box center [238, 241] width 459 height 473
click at [70, 256] on link "Add resource attributes" at bounding box center [50, 255] width 61 height 7
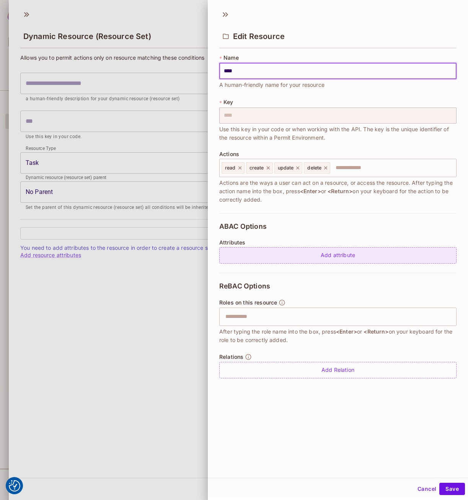
click at [286, 260] on div "Add attribute" at bounding box center [337, 255] width 237 height 16
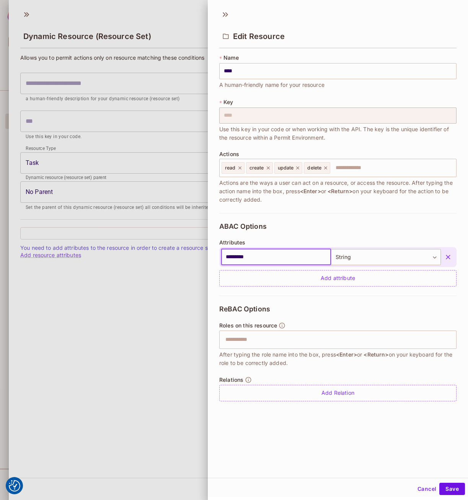
type input "*********"
click at [296, 476] on div "Edit Resource * Name **** ​ A human-friendly name for your resource * Key **** …" at bounding box center [338, 241] width 260 height 473
click at [443, 489] on button "Save" at bounding box center [452, 489] width 26 height 12
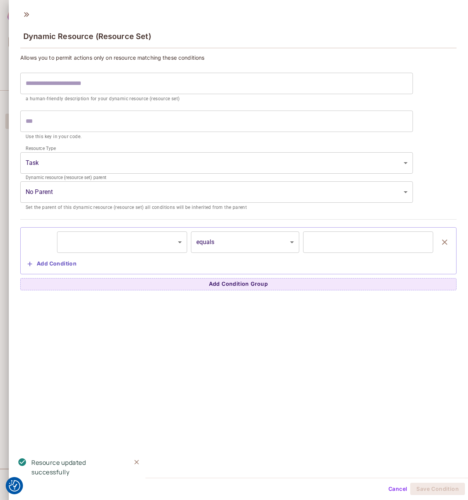
click at [130, 245] on body "We use cookies to enhance your browsing experience, serve personalized ads or c…" at bounding box center [234, 250] width 468 height 500
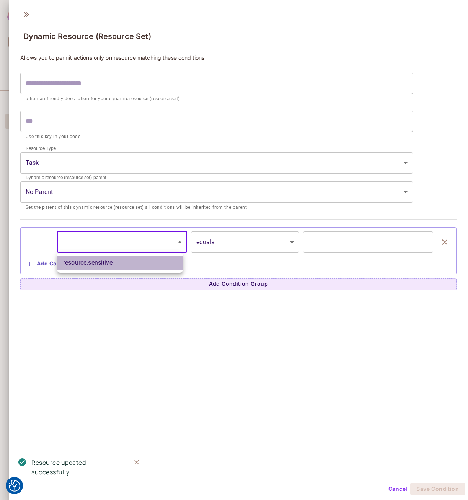
click at [125, 258] on li "resource.sensitive" at bounding box center [120, 263] width 126 height 14
type input "**********"
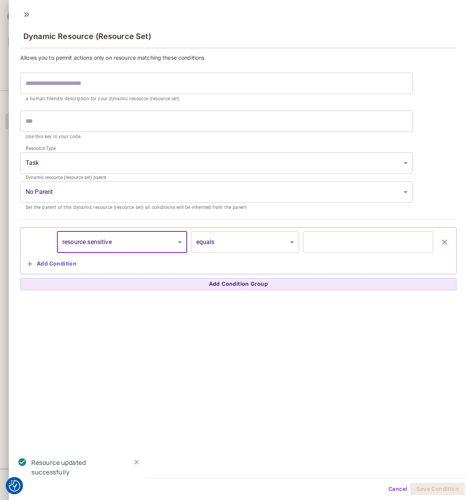
click at [320, 242] on input "text" at bounding box center [368, 242] width 130 height 21
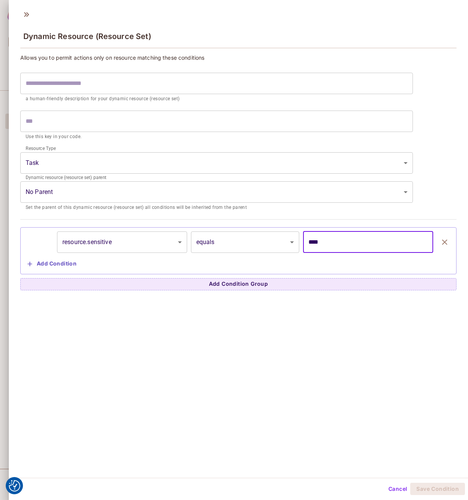
type input "****"
click at [307, 395] on div "**********" at bounding box center [238, 241] width 459 height 473
click at [90, 82] on input "text" at bounding box center [216, 83] width 393 height 21
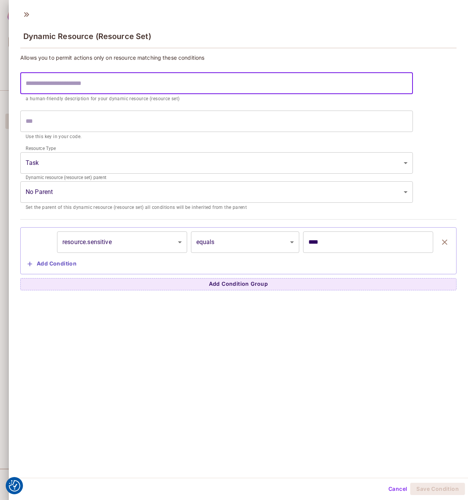
type input "*"
type input "**"
type input "***"
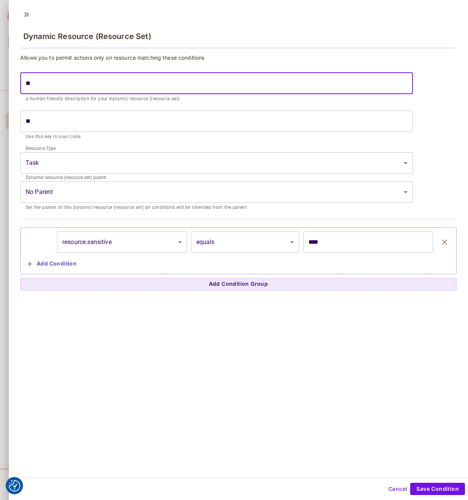
type input "***"
type input "****"
type input "***"
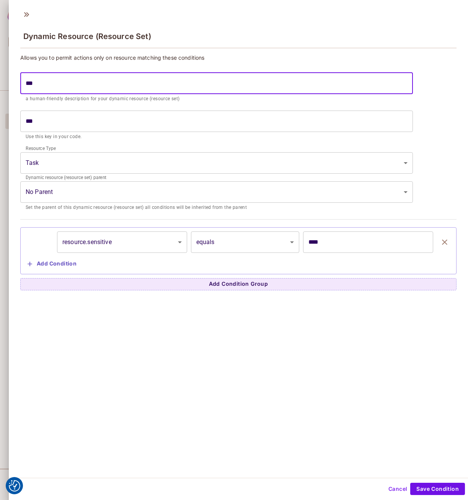
type input "****"
type input "*****"
type input "******"
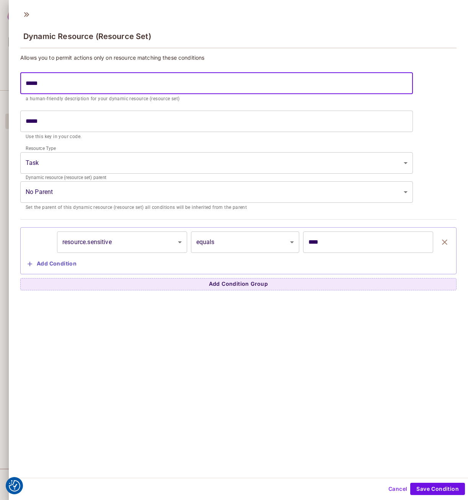
type input "******"
type input "*******"
type input "********"
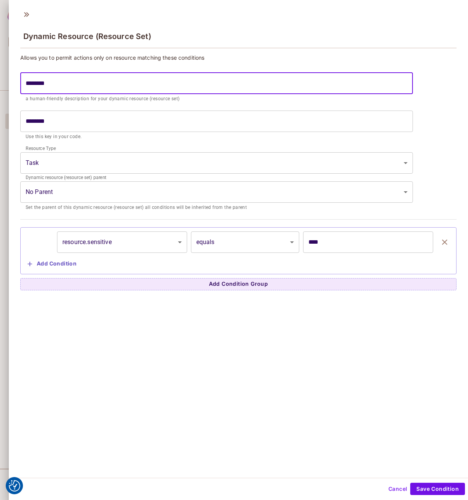
type input "*********"
type input "**********"
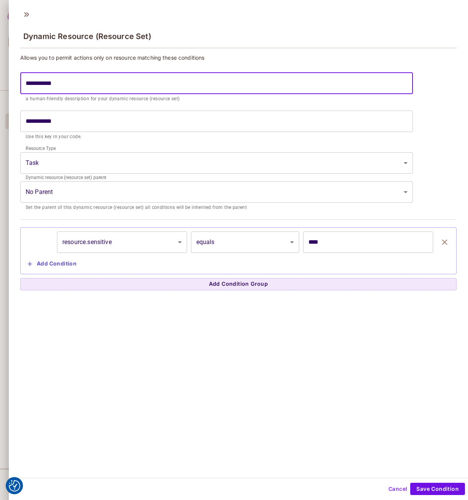
type input "**********"
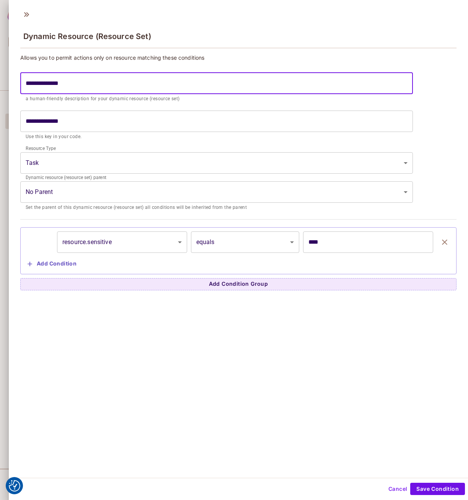
type input "**********"
drag, startPoint x: 134, startPoint y: 346, endPoint x: 101, endPoint y: 317, distance: 43.6
click at [134, 346] on div "**********" at bounding box center [238, 241] width 459 height 473
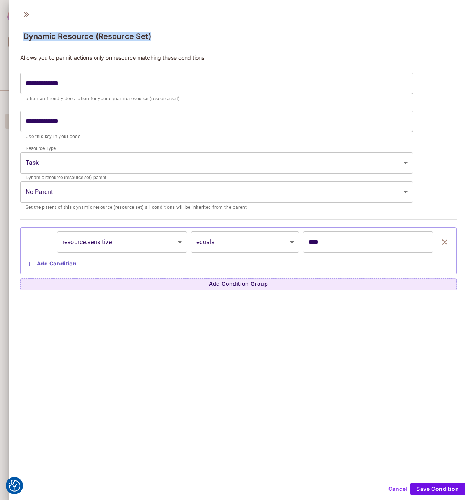
drag, startPoint x: 24, startPoint y: 37, endPoint x: 157, endPoint y: 36, distance: 133.2
click at [157, 36] on div "Dynamic Resource (Resource Set)" at bounding box center [238, 35] width 436 height 25
click at [201, 327] on div "**********" at bounding box center [238, 241] width 459 height 473
click at [434, 488] on button "Save Condition" at bounding box center [437, 489] width 55 height 12
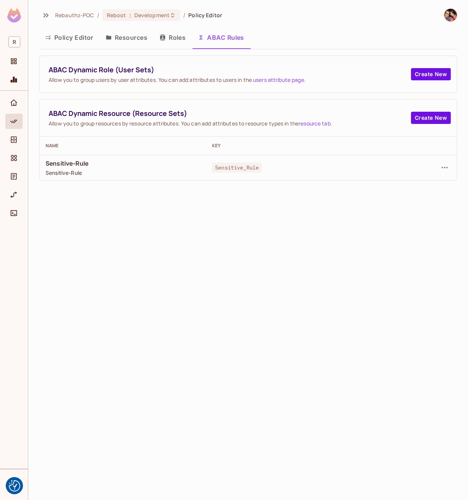
click at [174, 41] on button "Roles" at bounding box center [172, 37] width 38 height 19
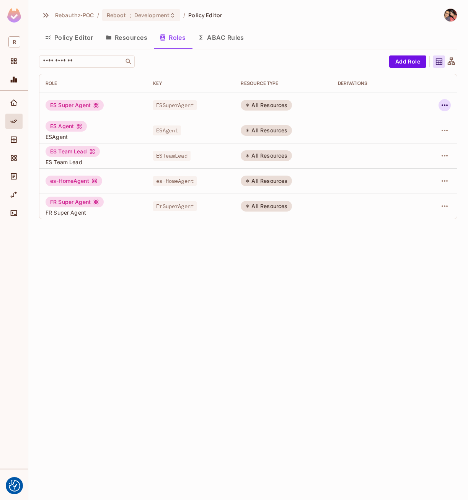
click at [442, 104] on icon "button" at bounding box center [445, 105] width 6 height 2
click at [414, 141] on div "Edit Attributes" at bounding box center [418, 140] width 38 height 8
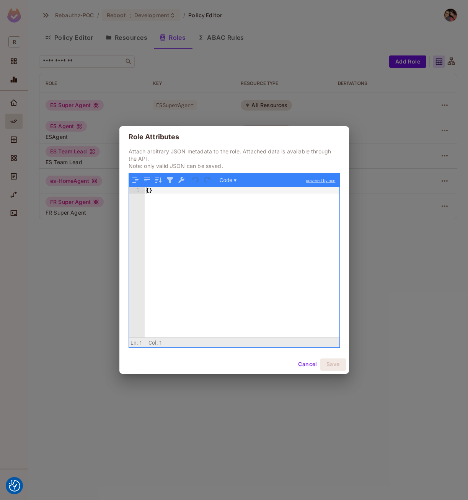
click at [309, 367] on button "Cancel" at bounding box center [307, 365] width 25 height 12
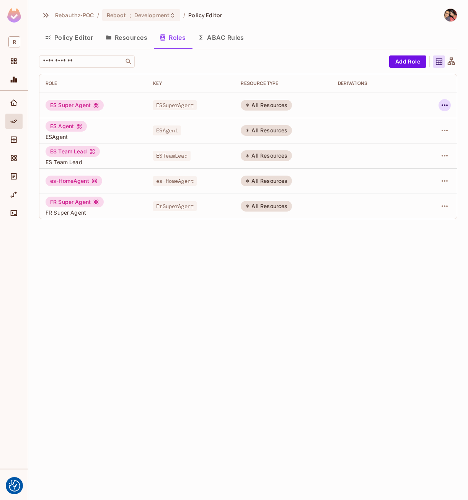
click at [446, 103] on icon "button" at bounding box center [444, 105] width 9 height 9
click at [423, 124] on span "Edit Role" at bounding box center [411, 123] width 28 height 12
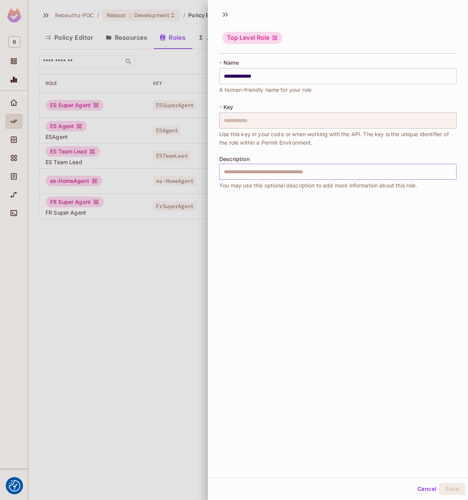
click at [305, 173] on input "text" at bounding box center [337, 172] width 237 height 16
click at [192, 366] on div at bounding box center [234, 250] width 468 height 500
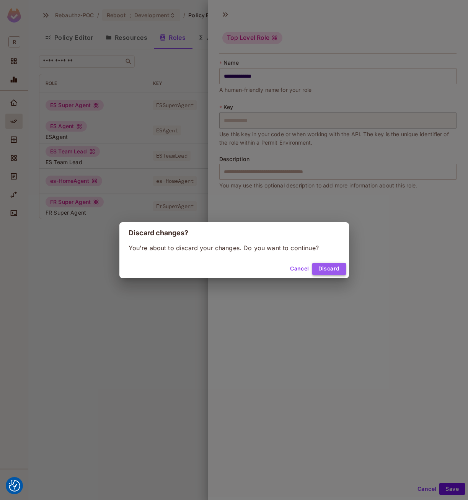
click at [325, 267] on button "Discard" at bounding box center [329, 269] width 34 height 12
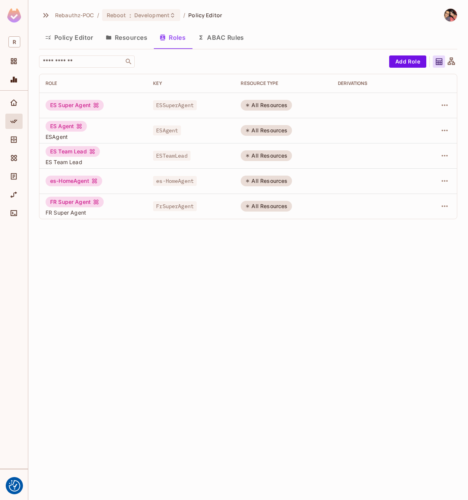
click at [230, 40] on button "ABAC Rules" at bounding box center [221, 37] width 59 height 19
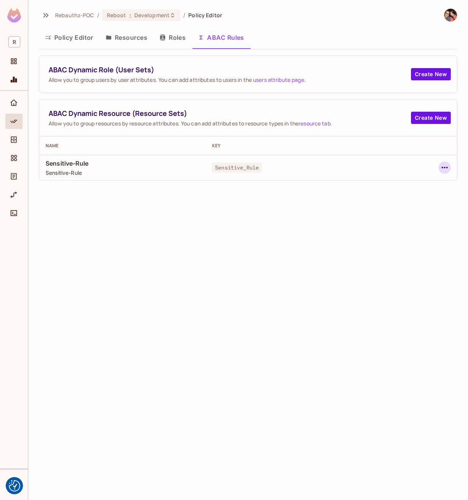
click at [443, 169] on icon "button" at bounding box center [444, 167] width 9 height 9
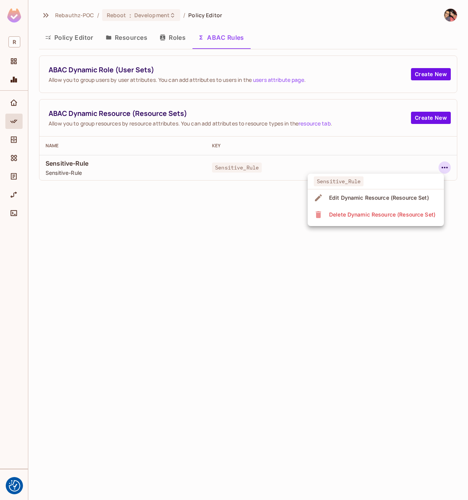
click at [167, 262] on div at bounding box center [234, 250] width 468 height 500
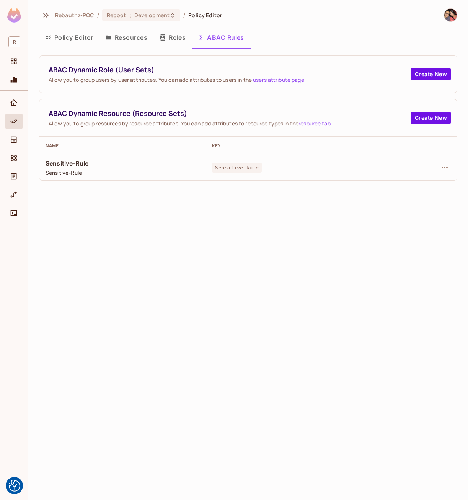
click at [128, 36] on button "Resources" at bounding box center [127, 37] width 54 height 19
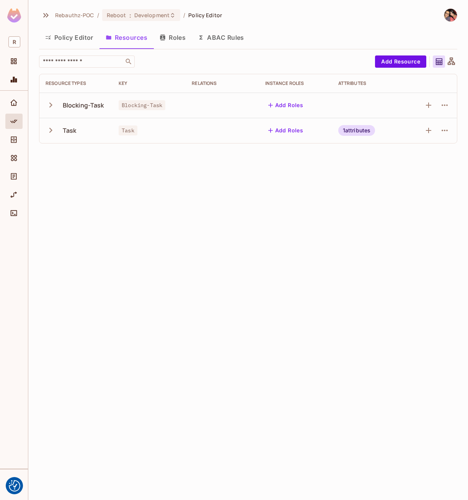
click at [53, 106] on icon "button" at bounding box center [51, 105] width 10 height 10
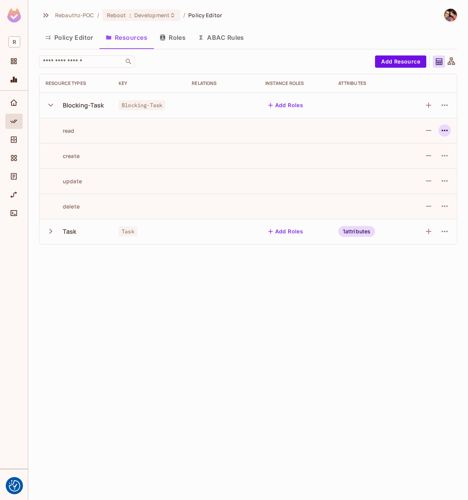
click at [447, 127] on icon "button" at bounding box center [444, 130] width 9 height 9
click at [428, 144] on span "Edit Action" at bounding box center [415, 148] width 33 height 12
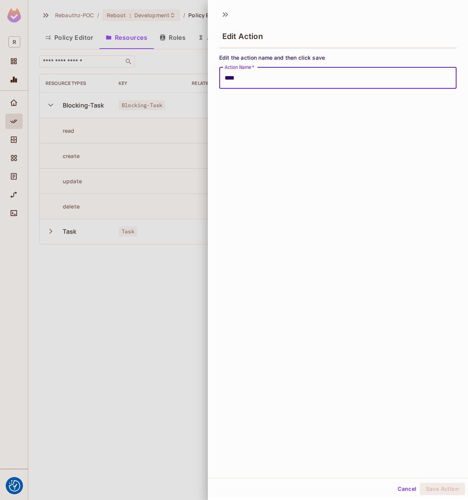
click at [340, 366] on div "Edit Action Edit the action name and then click save Action Name   * **** Actio…" at bounding box center [338, 241] width 260 height 473
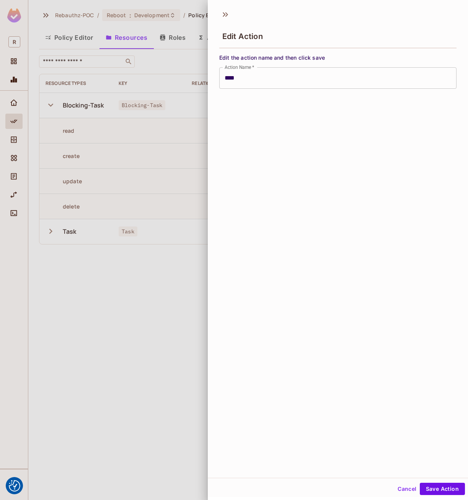
click at [400, 487] on button "Cancel" at bounding box center [407, 489] width 25 height 12
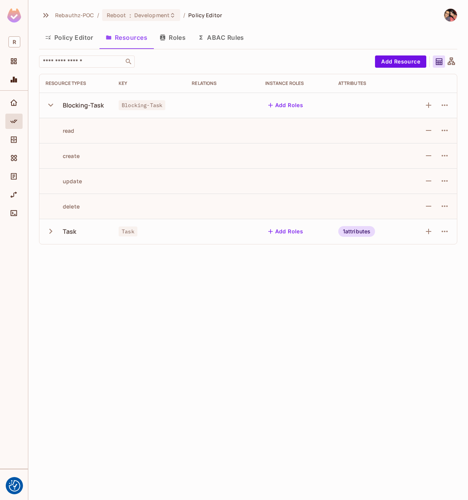
click at [198, 366] on div "Rebauthz-POC / Reboot : Development / Policy Editor Policy Editor Resources Rol…" at bounding box center [248, 250] width 440 height 500
click at [67, 40] on button "Policy Editor" at bounding box center [69, 37] width 60 height 19
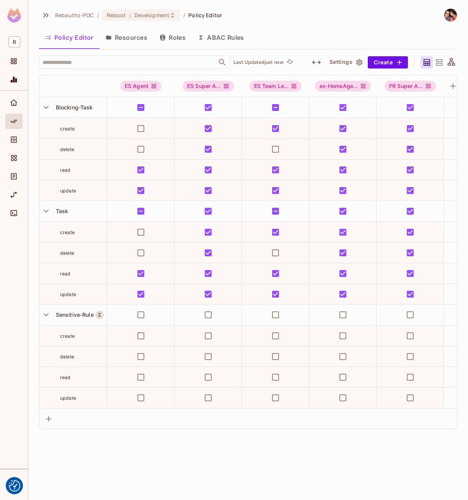
click at [338, 64] on button "Settings" at bounding box center [345, 62] width 38 height 12
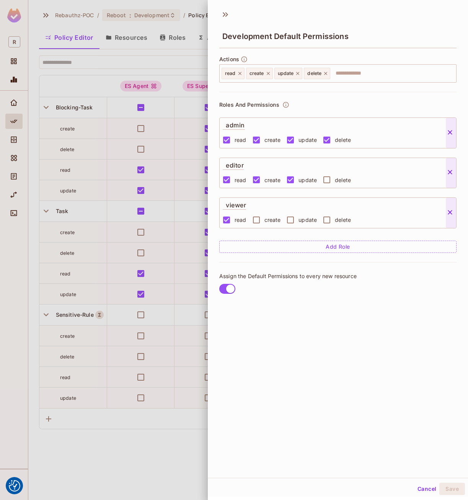
click at [416, 486] on button "Cancel" at bounding box center [427, 489] width 25 height 12
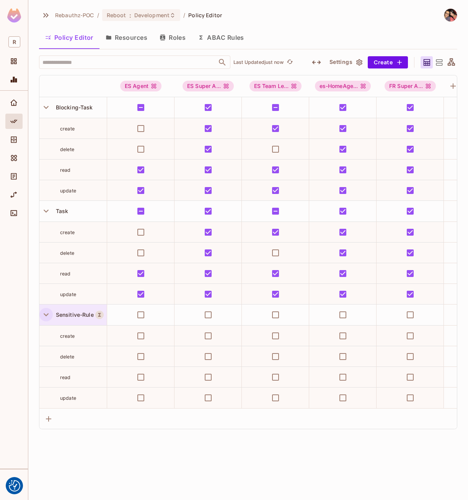
click at [49, 315] on icon "button" at bounding box center [46, 315] width 10 height 10
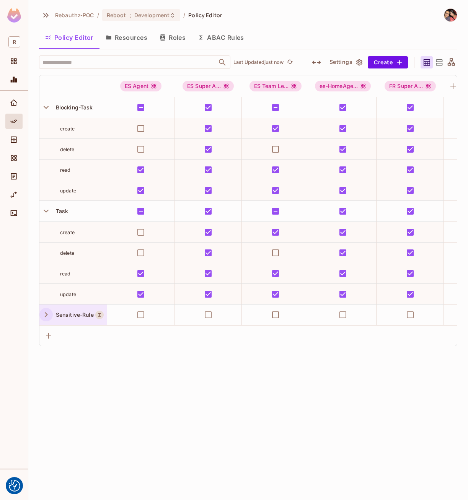
click at [49, 315] on icon "button" at bounding box center [46, 315] width 10 height 10
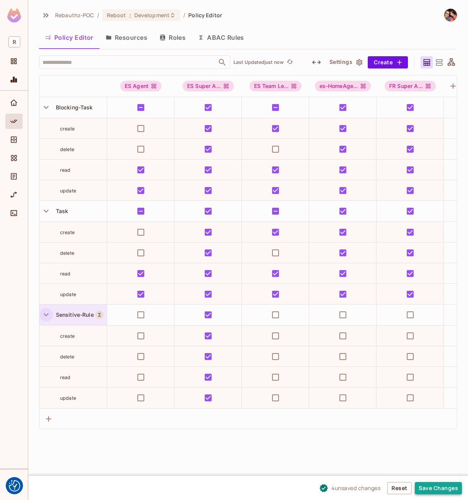
click at [437, 487] on button "Save Changes" at bounding box center [438, 488] width 47 height 12
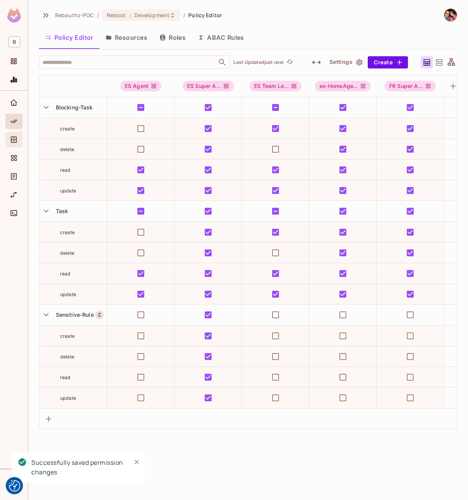
click at [17, 142] on icon "Directory" at bounding box center [14, 140] width 8 height 8
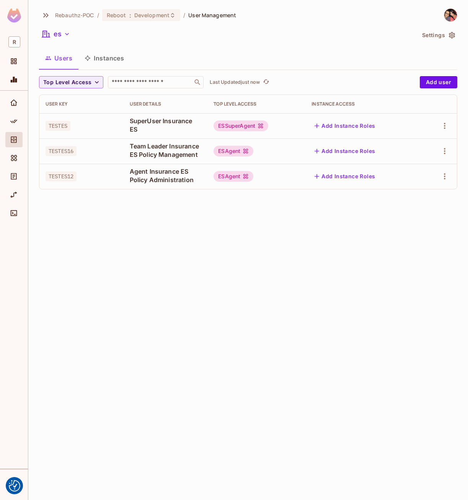
click at [303, 311] on div "Rebauthz-POC / Reboot : Development / User Management es Settings Users Instanc…" at bounding box center [248, 250] width 440 height 500
click at [17, 121] on icon "Policy" at bounding box center [13, 121] width 7 height 4
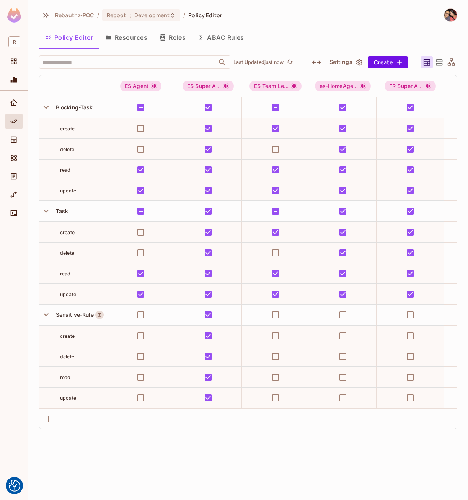
click at [197, 463] on div "Rebauthz-POC / Reboot : Development / Policy Editor Policy Editor Resources Rol…" at bounding box center [248, 250] width 440 height 500
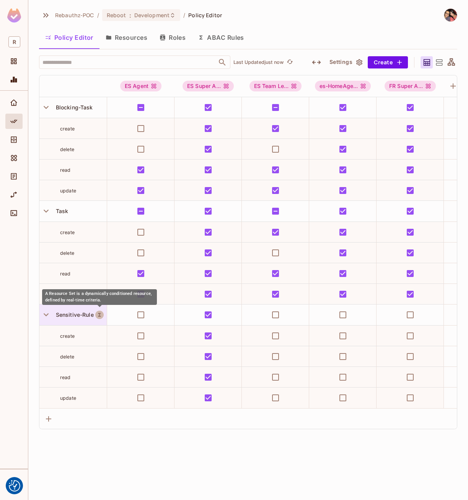
click at [100, 315] on icon "A Resource Set is a dynamically conditioned resource, defined by real-time crit…" at bounding box center [99, 314] width 3 height 3
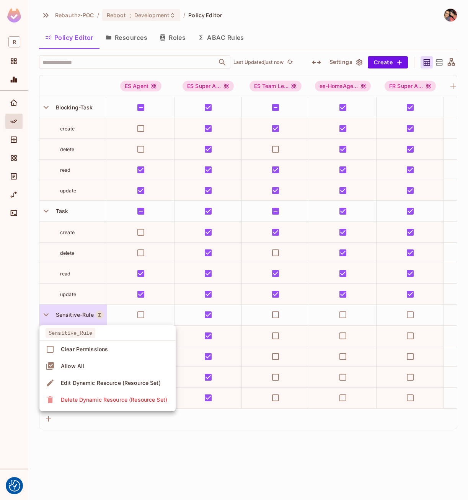
click at [86, 385] on div "Edit Dynamic Resource (Resource Set)" at bounding box center [111, 383] width 100 height 8
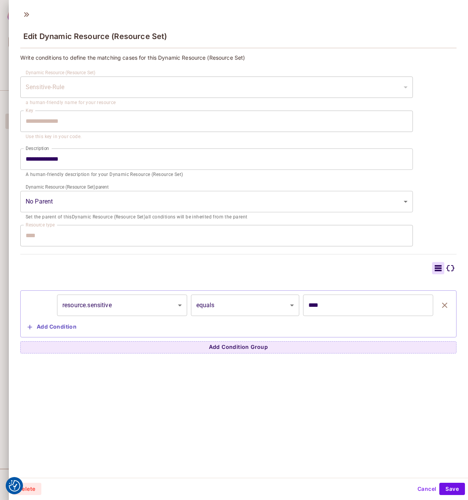
click at [446, 269] on icon at bounding box center [450, 268] width 9 height 9
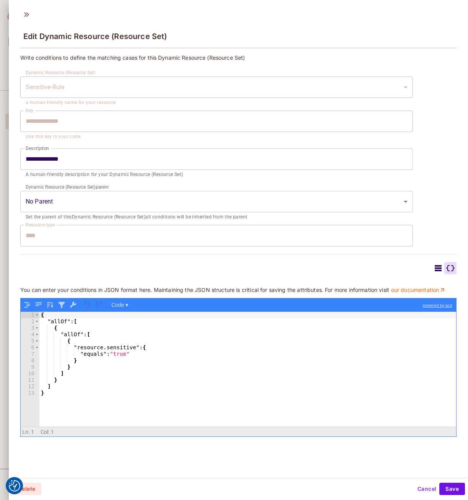
click at [435, 269] on icon at bounding box center [438, 268] width 7 height 6
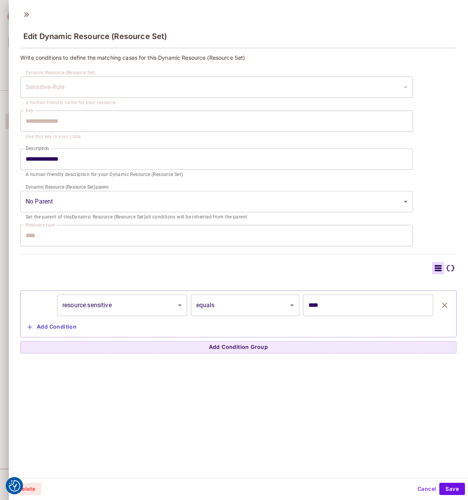
click at [416, 484] on button "Cancel" at bounding box center [427, 489] width 25 height 12
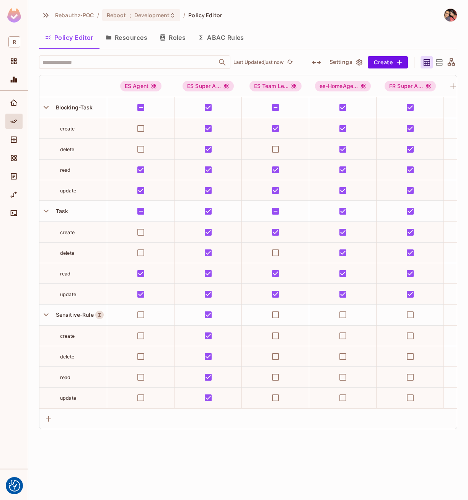
click at [320, 25] on div "Rebauthz-POC / Reboot : Development / Policy Editor Policy Editor Resources Rol…" at bounding box center [248, 218] width 418 height 421
click at [40, 101] on div at bounding box center [45, 107] width 13 height 13
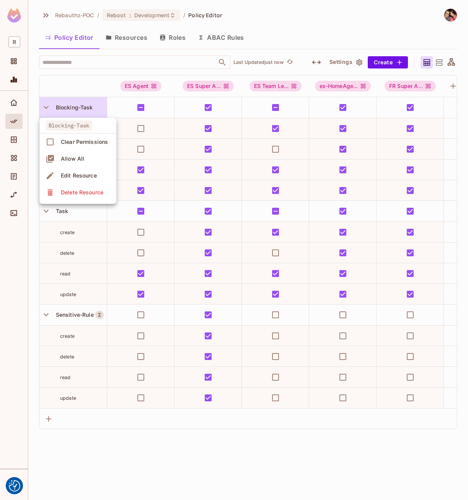
click at [47, 105] on div at bounding box center [234, 250] width 468 height 500
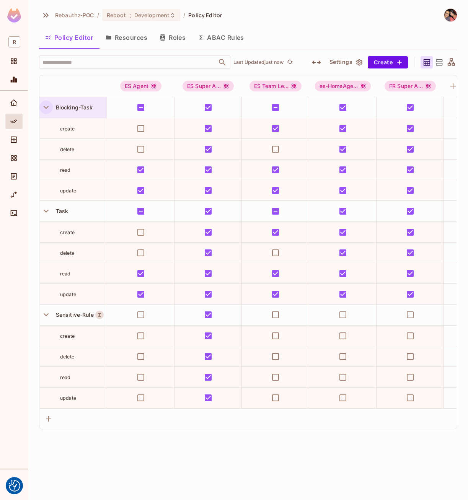
click at [46, 106] on icon "button" at bounding box center [46, 107] width 10 height 10
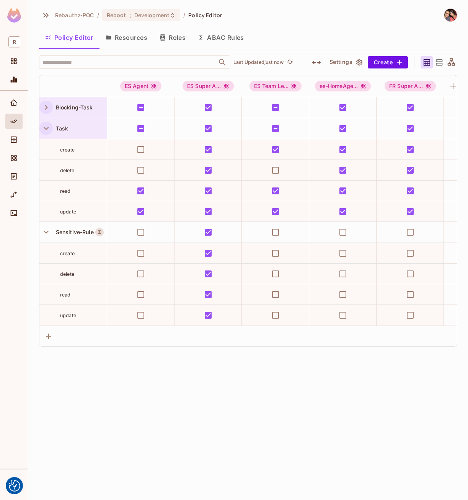
click at [48, 124] on icon "button" at bounding box center [46, 128] width 10 height 10
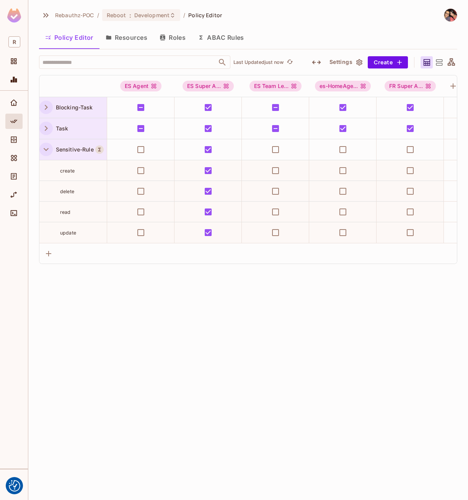
click at [46, 151] on icon "button" at bounding box center [46, 149] width 10 height 10
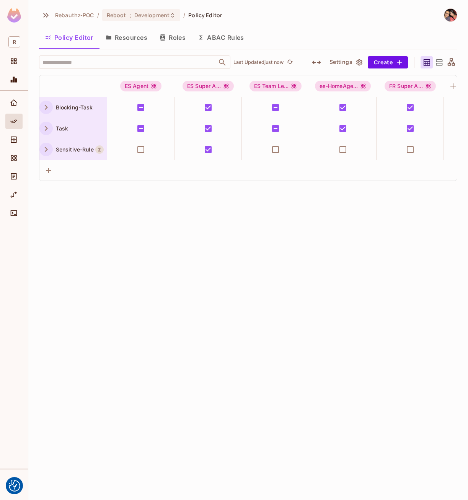
click at [188, 288] on div "Rebauthz-POC / Reboot : Development / Policy Editor Policy Editor Resources Rol…" at bounding box center [248, 250] width 440 height 500
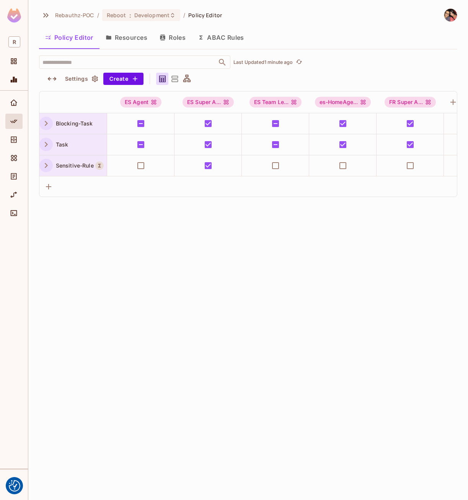
click at [284, 336] on div "Rebauthz-POC / Reboot : Development / Policy Editor Policy Editor Resources Rol…" at bounding box center [248, 250] width 440 height 500
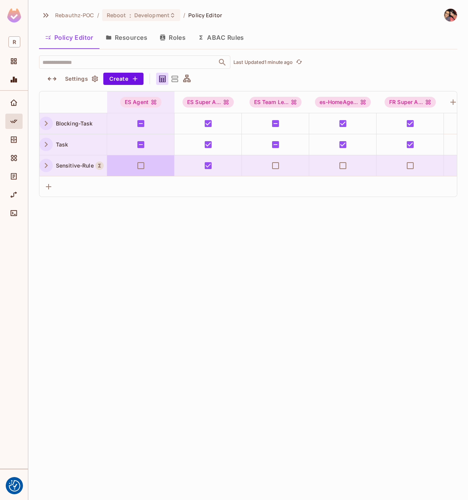
drag, startPoint x: 185, startPoint y: 401, endPoint x: 168, endPoint y: 367, distance: 38.7
click at [184, 400] on div "Rebauthz-POC / Reboot : Development / Policy Editor Policy Editor Resources Rol…" at bounding box center [248, 250] width 440 height 500
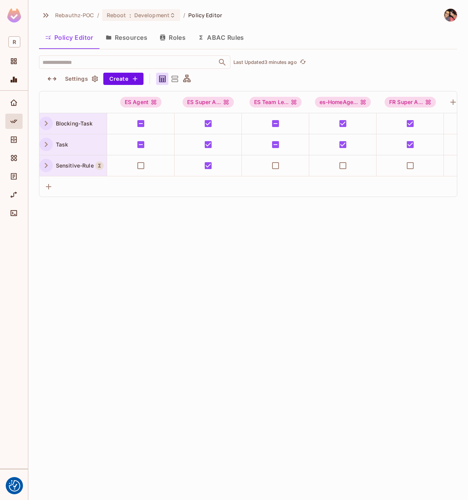
drag, startPoint x: 238, startPoint y: 301, endPoint x: 42, endPoint y: 145, distance: 250.6
click at [238, 301] on div "Rebauthz-POC / Reboot : Development / Policy Editor Policy Editor Resources Rol…" at bounding box center [248, 250] width 440 height 500
click at [41, 145] on icon "button" at bounding box center [46, 144] width 10 height 10
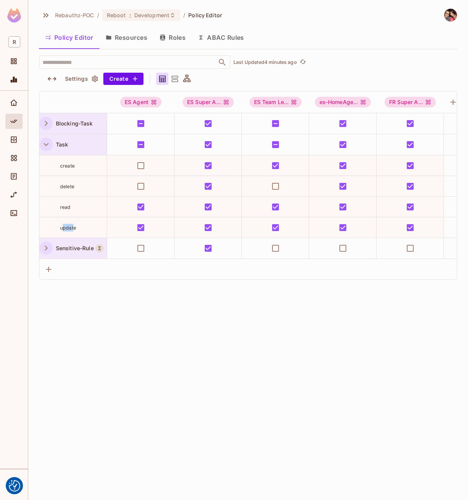
drag, startPoint x: 62, startPoint y: 227, endPoint x: 73, endPoint y: 228, distance: 11.5
click at [73, 228] on span "update" at bounding box center [68, 228] width 16 height 6
click at [370, 368] on div "Rebauthz-POC / Reboot : Development / Policy Editor Policy Editor Resources Rol…" at bounding box center [248, 250] width 440 height 500
click at [278, 369] on div "Rebauthz-POC / Reboot : Development / Policy Editor Policy Editor Resources Rol…" at bounding box center [248, 250] width 440 height 500
click at [285, 433] on div "Rebauthz-POC / Reboot : Development / Policy Editor Policy Editor Resources Rol…" at bounding box center [248, 250] width 440 height 500
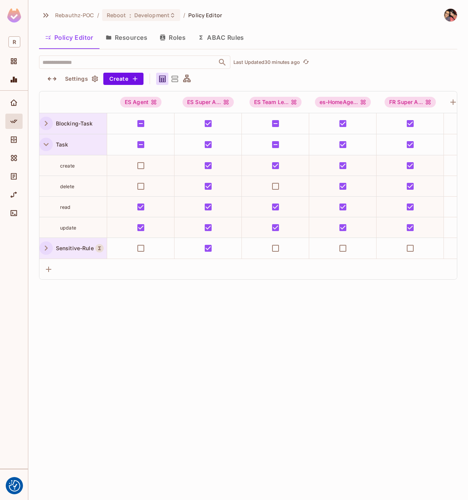
click at [73, 243] on div "Sensitive-Rule" at bounding box center [72, 248] width 67 height 21
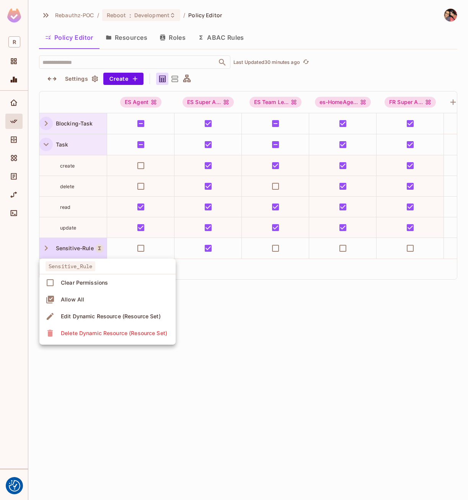
click at [74, 315] on div "Edit Dynamic Resource (Resource Set)" at bounding box center [111, 317] width 100 height 8
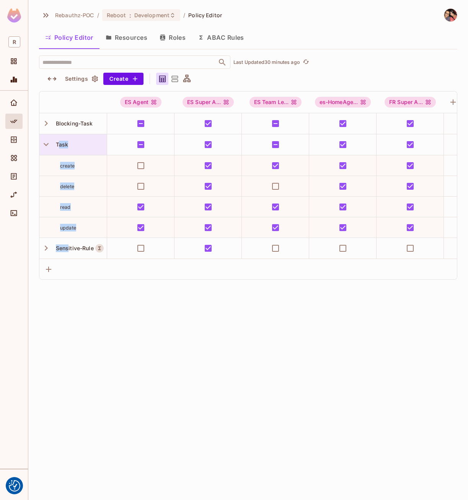
drag, startPoint x: 69, startPoint y: 243, endPoint x: 60, endPoint y: 142, distance: 101.9
click at [60, 142] on tbody "Blocking-Task Task create delete read update Sensitive-Rule" at bounding box center [284, 185] width 490 height 145
click at [141, 343] on div "Rebauthz-POC / Reboot : Development / Policy Editor Policy Editor Resources Rol…" at bounding box center [248, 250] width 440 height 500
click at [181, 79] on div at bounding box center [187, 79] width 12 height 12
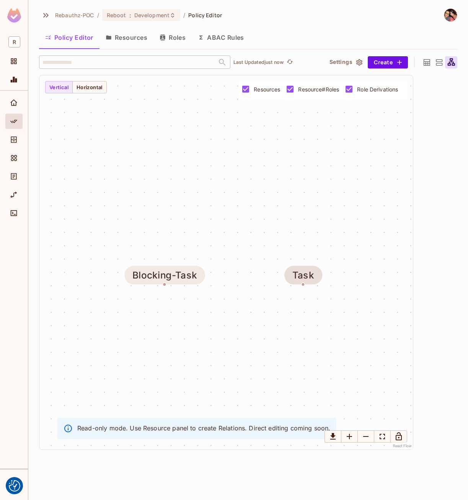
click at [173, 276] on div "Blocking-Task" at bounding box center [164, 275] width 65 height 11
click at [300, 278] on div "Task" at bounding box center [303, 275] width 22 height 11
click at [437, 60] on icon at bounding box center [439, 63] width 10 height 10
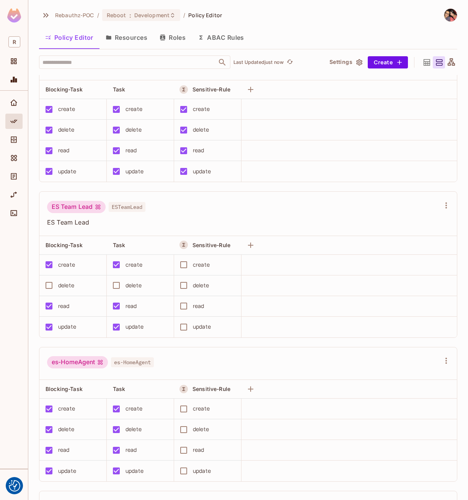
scroll to position [191, 0]
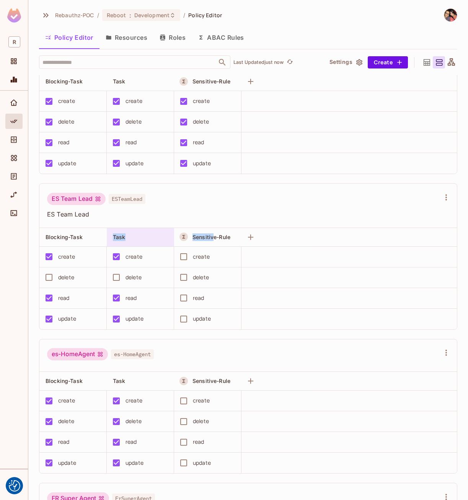
drag, startPoint x: 213, startPoint y: 241, endPoint x: 109, endPoint y: 238, distance: 103.8
click at [109, 238] on tr "Blocking-Task Task Sensitive-Rule" at bounding box center [248, 237] width 418 height 19
click at [294, 202] on div "ES Team Lead ESTeamLead" at bounding box center [243, 200] width 393 height 15
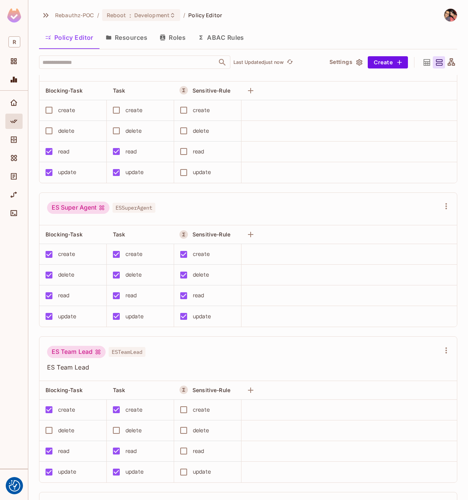
scroll to position [0, 0]
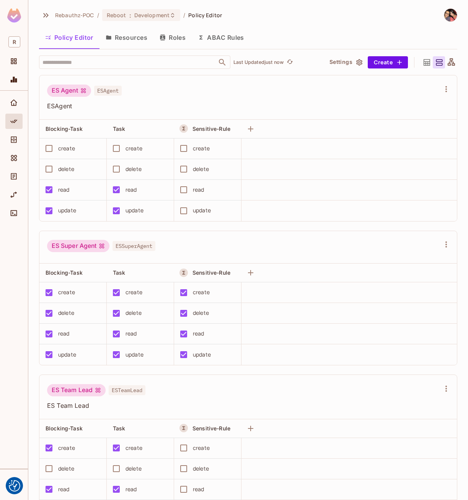
click at [228, 39] on button "ABAC Rules" at bounding box center [221, 37] width 59 height 19
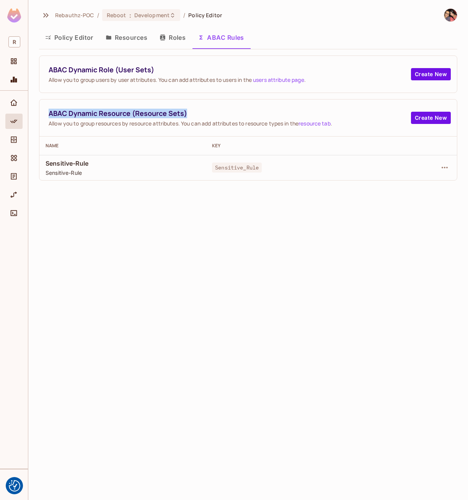
drag, startPoint x: 47, startPoint y: 113, endPoint x: 192, endPoint y: 116, distance: 144.7
click at [192, 116] on div "ABAC Dynamic Resource (Resource Sets) Allow you to group resources by resource …" at bounding box center [248, 118] width 418 height 37
copy span "ABAC Dynamic Resource (Resource Sets)"
click at [292, 307] on div "Rebauthz-POC / Reboot : Development / Policy Editor Policy Editor Resources Rol…" at bounding box center [248, 250] width 440 height 500
click at [168, 40] on button "Roles" at bounding box center [172, 37] width 38 height 19
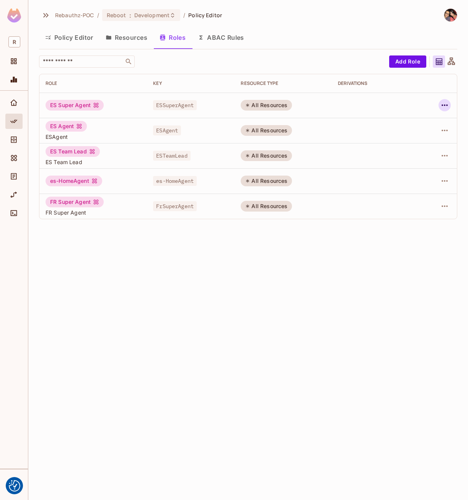
click at [443, 106] on icon "button" at bounding box center [444, 105] width 9 height 9
click at [417, 118] on span "Edit Role" at bounding box center [411, 123] width 28 height 12
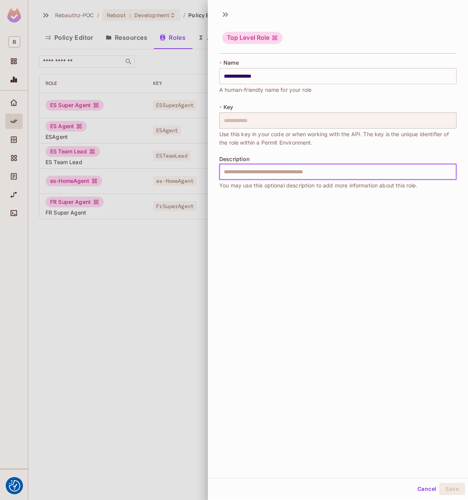
click at [302, 171] on input "text" at bounding box center [337, 172] width 237 height 16
click at [165, 311] on div at bounding box center [234, 250] width 468 height 500
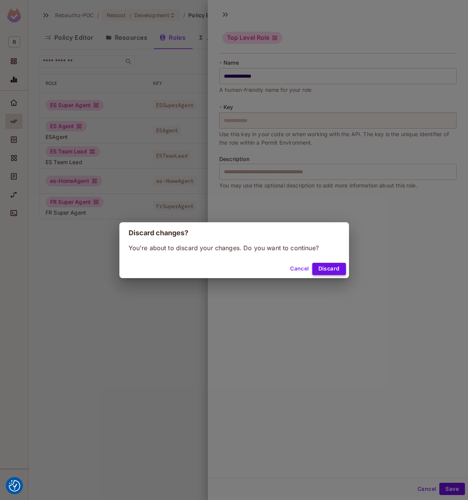
click at [323, 269] on button "Discard" at bounding box center [329, 269] width 34 height 12
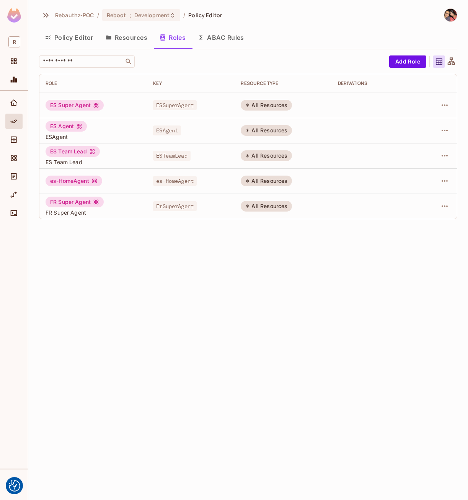
click at [220, 38] on button "ABAC Rules" at bounding box center [221, 37] width 59 height 19
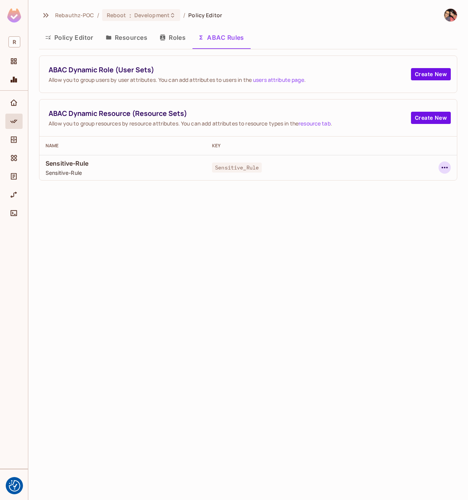
click at [440, 165] on icon "button" at bounding box center [444, 167] width 9 height 9
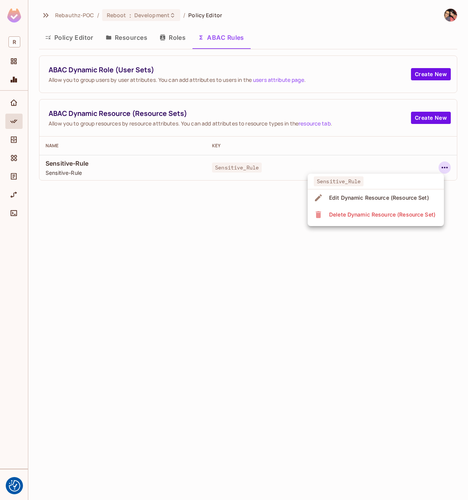
click at [359, 195] on div "Edit Dynamic Resource (Resource Set)" at bounding box center [379, 198] width 100 height 8
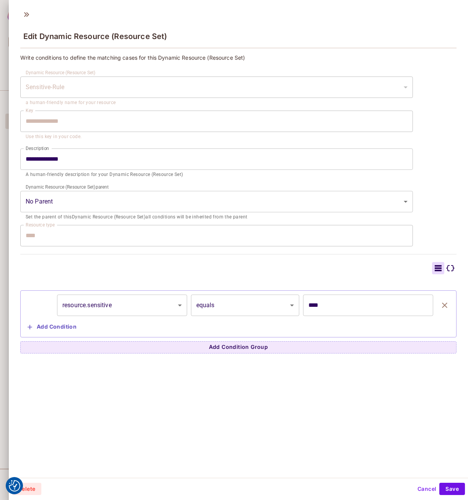
click at [103, 73] on div "**********" at bounding box center [216, 90] width 393 height 34
click at [85, 189] on label "Dynamic Resource (Resource Set) parent" at bounding box center [67, 187] width 83 height 7
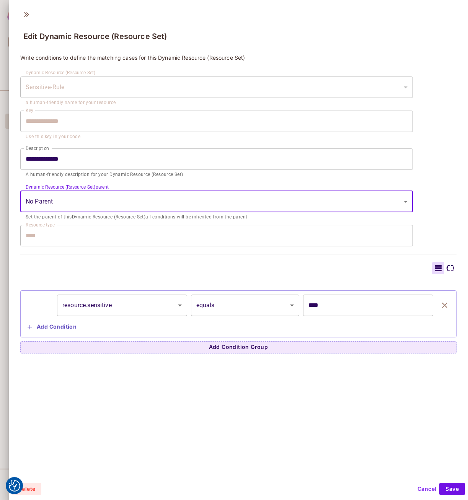
click at [82, 195] on body "We use cookies to enhance your browsing experience, serve personalized ads or c…" at bounding box center [234, 250] width 468 height 500
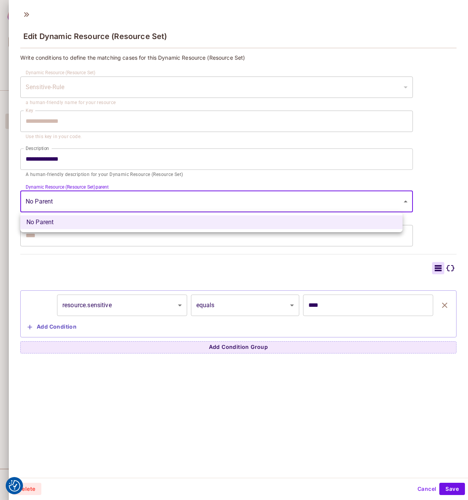
click at [82, 195] on div at bounding box center [234, 250] width 468 height 500
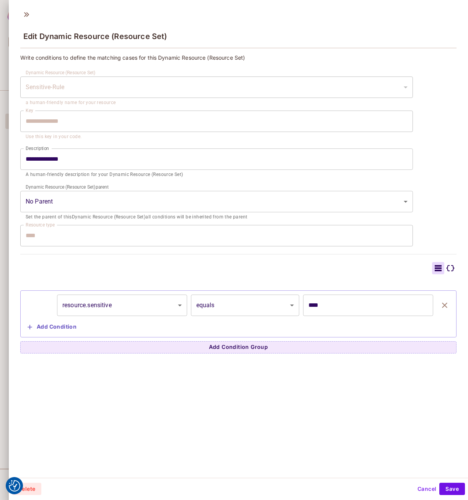
click at [169, 442] on div "**********" at bounding box center [238, 241] width 459 height 473
click at [420, 489] on button "Cancel" at bounding box center [427, 489] width 25 height 12
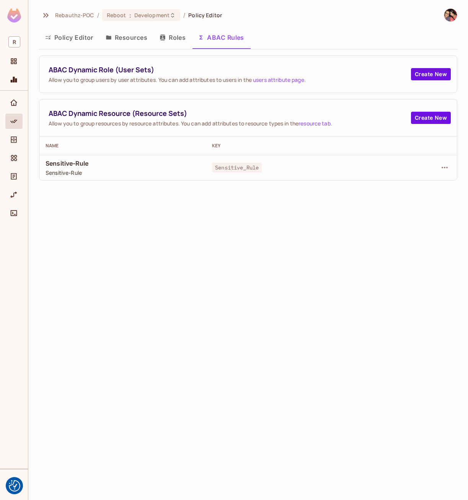
click at [46, 32] on button "Policy Editor" at bounding box center [69, 37] width 60 height 19
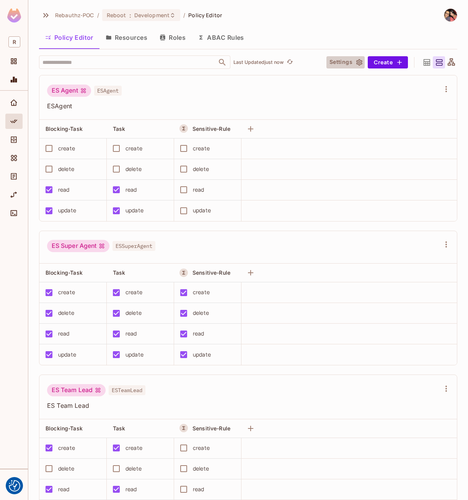
click at [340, 60] on button "Settings" at bounding box center [345, 62] width 38 height 12
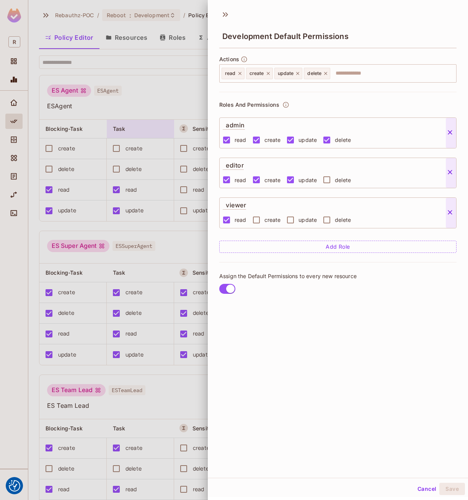
drag, startPoint x: 153, startPoint y: 101, endPoint x: 173, endPoint y: 134, distance: 39.1
click at [154, 101] on div at bounding box center [234, 250] width 468 height 500
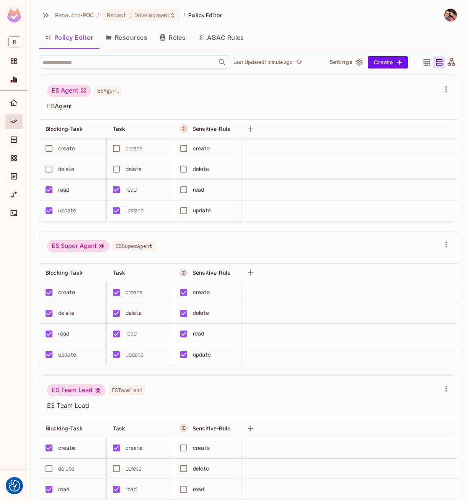
click at [176, 95] on div "ES Agent ESAgent" at bounding box center [243, 92] width 393 height 15
click at [171, 37] on button "Roles" at bounding box center [172, 37] width 38 height 19
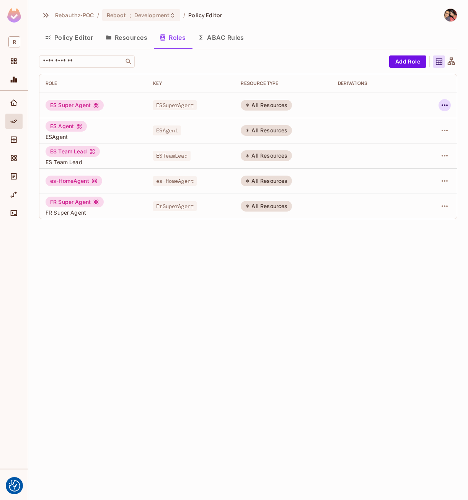
click at [441, 103] on icon "button" at bounding box center [444, 105] width 9 height 9
click at [414, 135] on span "Edit Attributes" at bounding box center [418, 140] width 42 height 12
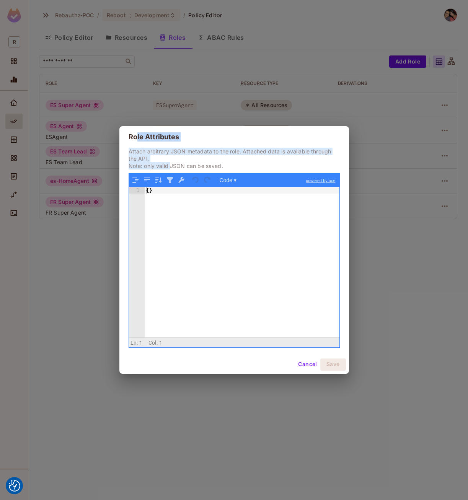
drag, startPoint x: 135, startPoint y: 137, endPoint x: 171, endPoint y: 164, distance: 45.1
click at [171, 164] on div "Role Attributes Attach arbitrary JSON metadata to the role. Attached data is av…" at bounding box center [234, 249] width 230 height 247
drag, startPoint x: 171, startPoint y: 164, endPoint x: 162, endPoint y: 166, distance: 9.4
click at [162, 166] on p "Attach arbitrary JSON metadata to the role. Attached data is available through …" at bounding box center [234, 159] width 211 height 22
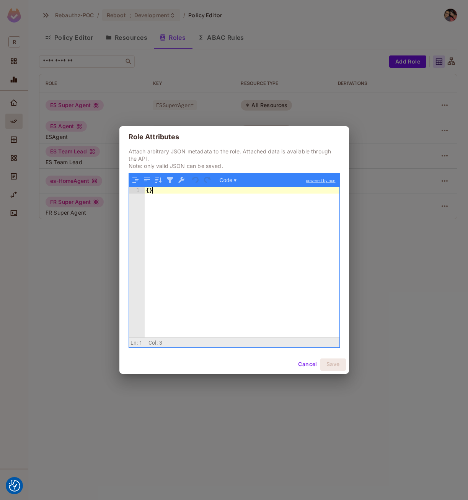
click at [212, 287] on div "{ }" at bounding box center [242, 268] width 195 height 163
click at [224, 179] on button "Code ▾" at bounding box center [228, 180] width 22 height 10
click at [224, 179] on div "Code Tree" at bounding box center [228, 179] width 23 height 9
click at [241, 138] on h2 "Role Attributes" at bounding box center [234, 136] width 230 height 21
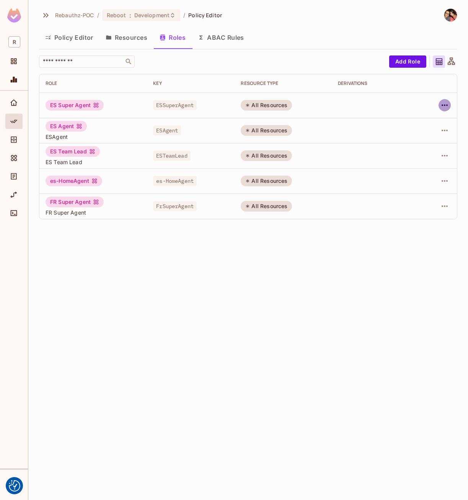
click at [447, 109] on icon "button" at bounding box center [444, 105] width 9 height 9
click at [423, 125] on span "Edit Role" at bounding box center [411, 123] width 28 height 12
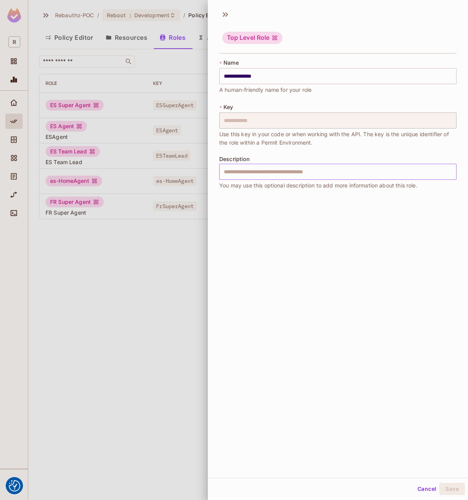
click at [304, 168] on input "text" at bounding box center [337, 172] width 237 height 16
click at [224, 11] on icon at bounding box center [225, 14] width 12 height 12
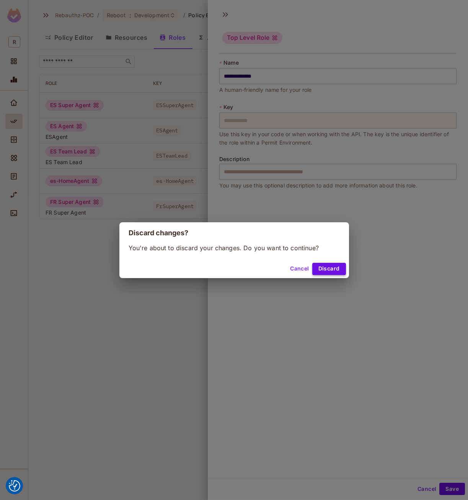
click at [332, 266] on button "Discard" at bounding box center [329, 269] width 34 height 12
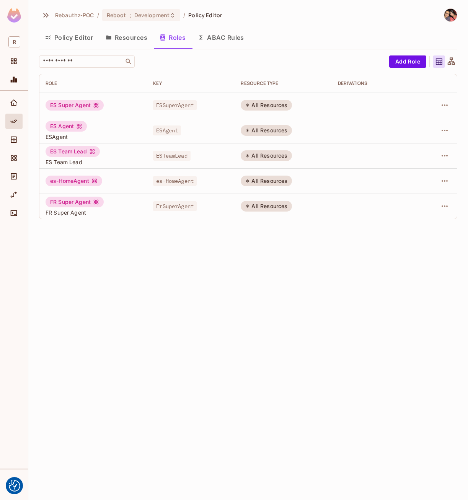
click at [415, 55] on div "Rebauthz-POC / Reboot : Development / Policy Editor Policy Editor Resources Rol…" at bounding box center [248, 116] width 418 height 217
click at [409, 60] on button "Add Role" at bounding box center [407, 61] width 37 height 12
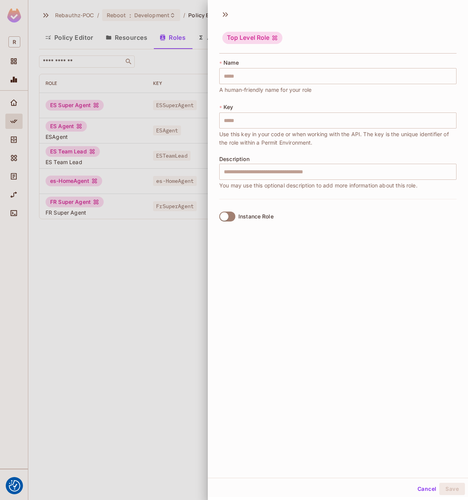
click at [261, 214] on div "Instance Role" at bounding box center [255, 217] width 35 height 6
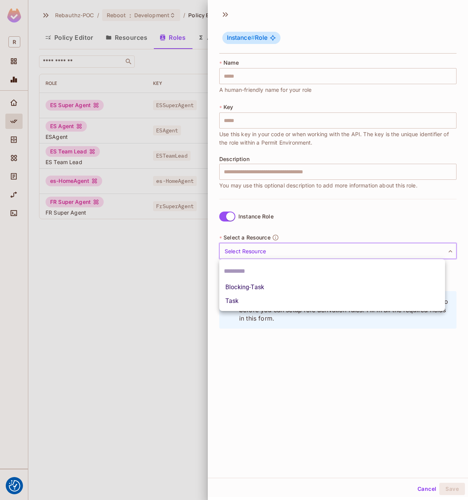
click at [274, 258] on body "We use cookies to enhance your browsing experience, serve personalized ads or c…" at bounding box center [234, 250] width 468 height 500
click at [274, 258] on div at bounding box center [234, 250] width 468 height 500
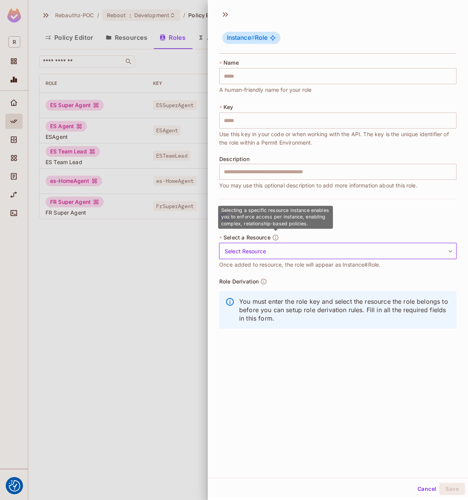
click at [275, 239] on icon "button" at bounding box center [275, 237] width 7 height 7
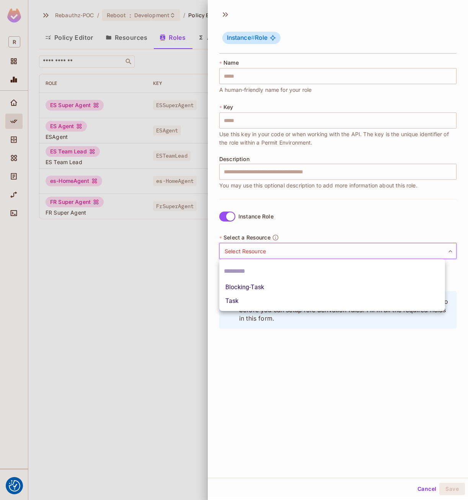
click at [275, 258] on body "We use cookies to enhance your browsing experience, serve personalized ads or c…" at bounding box center [234, 250] width 468 height 500
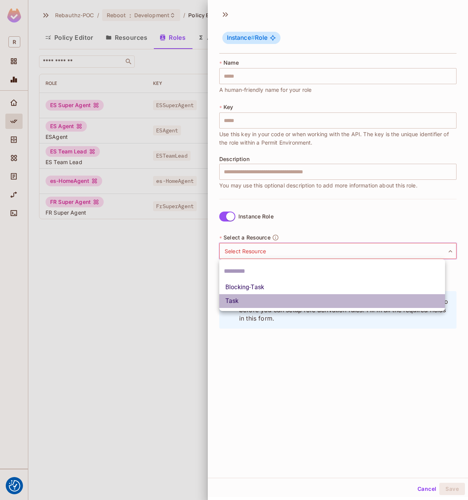
click at [251, 298] on li "Task" at bounding box center [332, 301] width 226 height 14
type input "****"
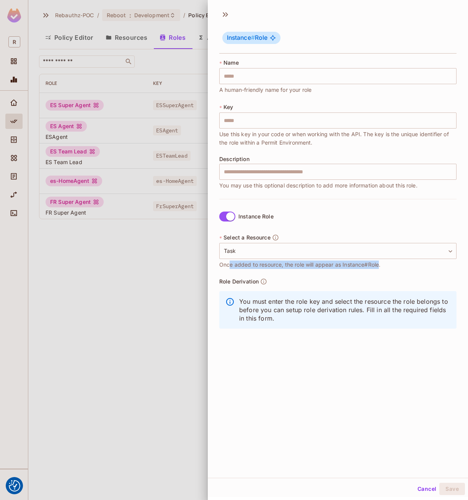
drag, startPoint x: 229, startPoint y: 266, endPoint x: 380, endPoint y: 268, distance: 150.4
click at [380, 268] on span "Once added to resource, the role will appear as Instance#Role." at bounding box center [299, 265] width 161 height 8
drag, startPoint x: 380, startPoint y: 268, endPoint x: 365, endPoint y: 373, distance: 105.9
click at [365, 373] on div "Instance # Role * Name ​ A human-friendly name for your role * Key ​ Use this k…" at bounding box center [338, 241] width 260 height 473
click at [252, 75] on input "text" at bounding box center [337, 76] width 237 height 16
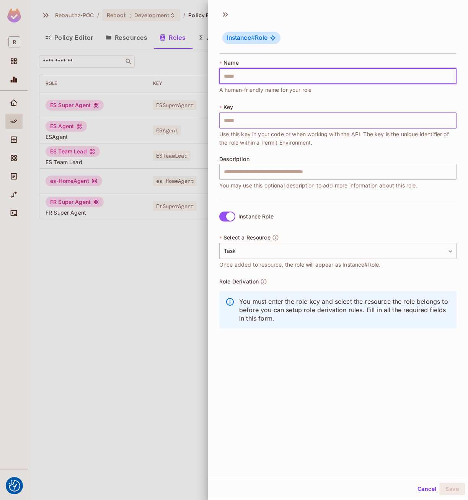
click at [251, 114] on input "text" at bounding box center [337, 121] width 237 height 16
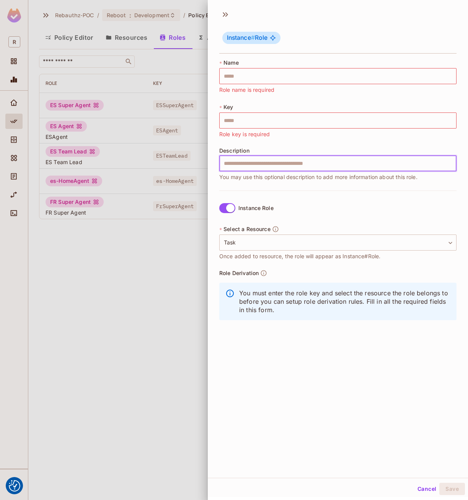
click at [251, 172] on div "Description ​ You may use this optional description to add more information abo…" at bounding box center [337, 165] width 237 height 34
click at [263, 391] on div "Instance # Role * Name ​ Role name is required * Key ​ Role key is required Des…" at bounding box center [338, 241] width 260 height 473
click at [93, 268] on div at bounding box center [234, 250] width 468 height 500
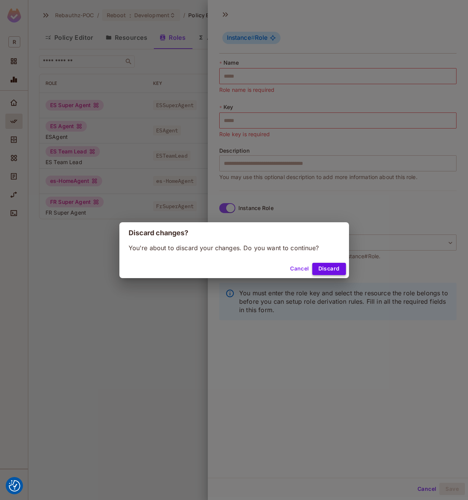
click at [322, 269] on button "Discard" at bounding box center [329, 269] width 34 height 12
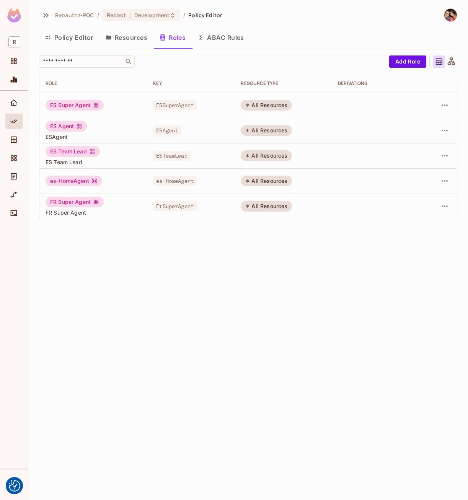
click at [55, 39] on button "Policy Editor" at bounding box center [69, 37] width 60 height 19
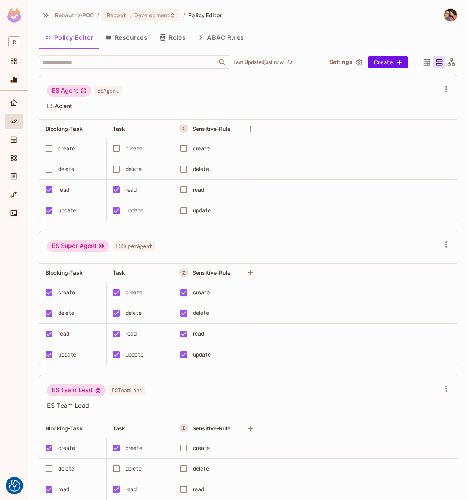
click at [115, 35] on button "Resources" at bounding box center [127, 37] width 54 height 19
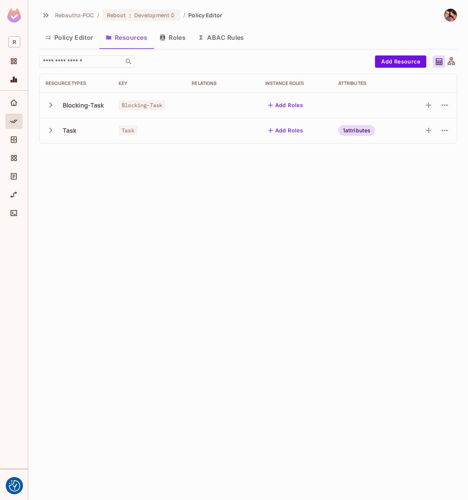
click at [49, 104] on icon "button" at bounding box center [51, 105] width 10 height 10
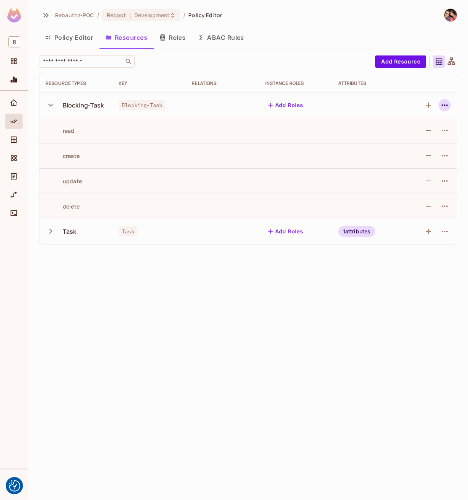
click at [444, 104] on icon "button" at bounding box center [444, 105] width 9 height 9
click at [398, 132] on div "Edit Resource" at bounding box center [411, 136] width 36 height 8
click at [203, 286] on div "Rebauthz-POC / Reboot : Development / Policy Editor Policy Editor Resources Rol…" at bounding box center [248, 250] width 440 height 500
click at [364, 230] on div "1 attributes" at bounding box center [356, 231] width 37 height 11
click at [447, 233] on div at bounding box center [234, 250] width 468 height 500
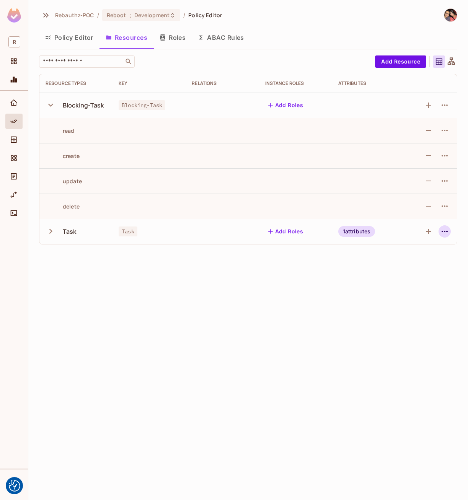
click at [445, 230] on icon "button" at bounding box center [444, 231] width 9 height 9
click at [405, 263] on div "Edit Resource" at bounding box center [411, 262] width 36 height 8
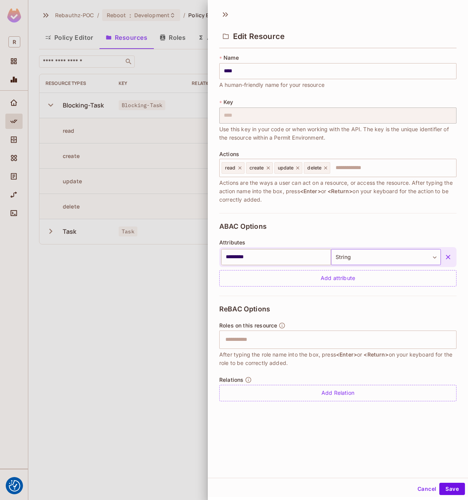
click at [395, 256] on body "We use cookies to enhance your browsing experience, serve personalized ads or c…" at bounding box center [234, 250] width 468 height 500
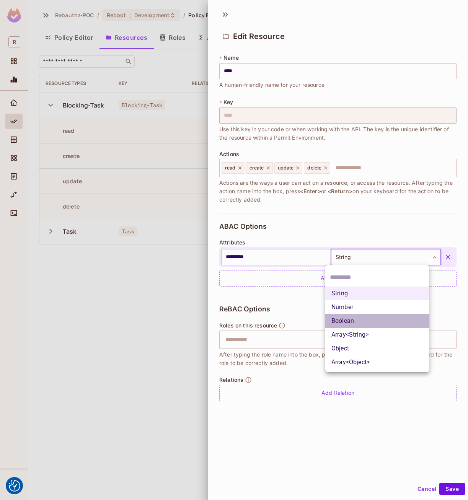
click at [359, 319] on li "Boolean" at bounding box center [377, 321] width 104 height 14
type input "****"
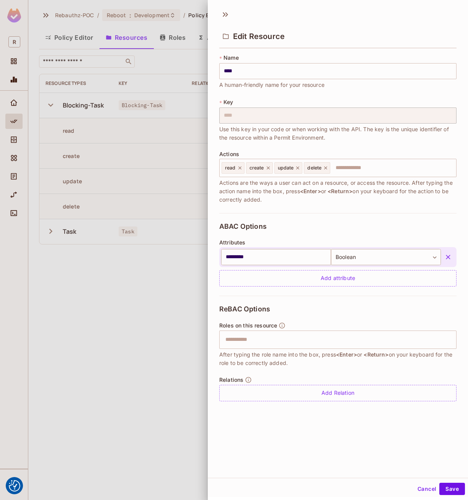
click at [354, 453] on div "Edit Resource * Name **** ​ A human-friendly name for your resource * Key **** …" at bounding box center [338, 241] width 260 height 473
drag, startPoint x: 221, startPoint y: 355, endPoint x: 416, endPoint y: 369, distance: 195.7
click at [416, 369] on div "ReBAC Options Roles on this resource ​ After typing the role name into the box,…" at bounding box center [337, 353] width 237 height 115
drag, startPoint x: 416, startPoint y: 369, endPoint x: 357, endPoint y: 472, distance: 118.5
click at [357, 472] on div "Edit Resource * Name **** ​ A human-friendly name for your resource * Key **** …" at bounding box center [338, 241] width 260 height 473
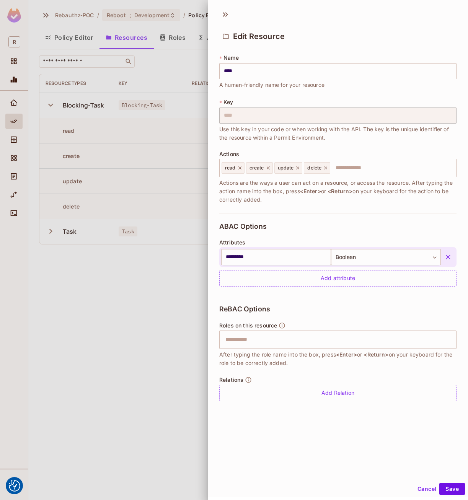
drag, startPoint x: 443, startPoint y: 487, endPoint x: 418, endPoint y: 482, distance: 26.1
click at [443, 487] on button "Save" at bounding box center [452, 489] width 26 height 12
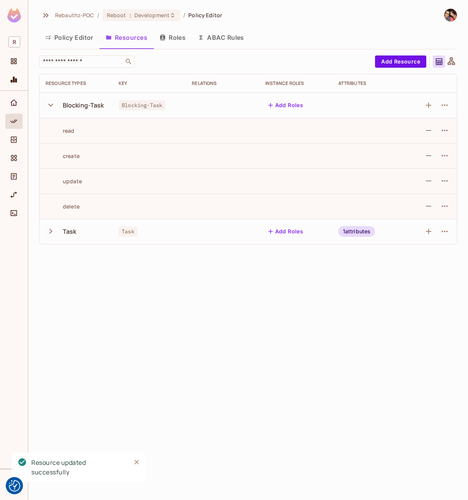
click at [131, 323] on div "Rebauthz-POC / Reboot : Development / Policy Editor Policy Editor Resources Rol…" at bounding box center [248, 250] width 440 height 500
click at [359, 230] on div "1 attributes" at bounding box center [356, 231] width 37 height 11
click at [290, 331] on div "Rebauthz-POC / Reboot : Development / Policy Editor Policy Editor Resources Rol…" at bounding box center [248, 250] width 440 height 500
click at [281, 228] on button "Add Roles" at bounding box center [285, 231] width 41 height 12
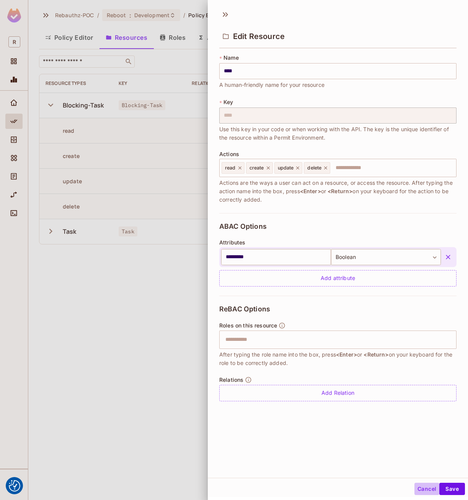
click at [415, 490] on button "Cancel" at bounding box center [427, 489] width 25 height 12
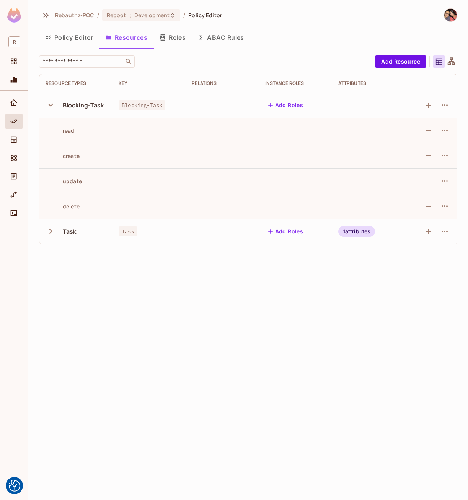
click at [208, 368] on div "Rebauthz-POC / Reboot : Development / Policy Editor Policy Editor Resources Rol…" at bounding box center [248, 250] width 440 height 500
click at [379, 342] on div "Rebauthz-POC / Reboot : Development / Policy Editor Policy Editor Resources Rol…" at bounding box center [248, 250] width 440 height 500
click at [73, 39] on button "Policy Editor" at bounding box center [69, 37] width 60 height 19
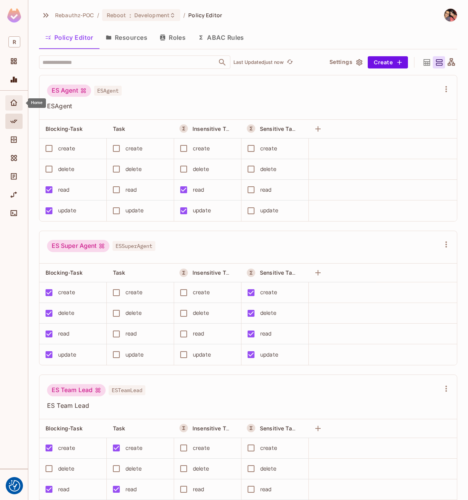
click at [10, 103] on icon "Home" at bounding box center [14, 103] width 8 height 8
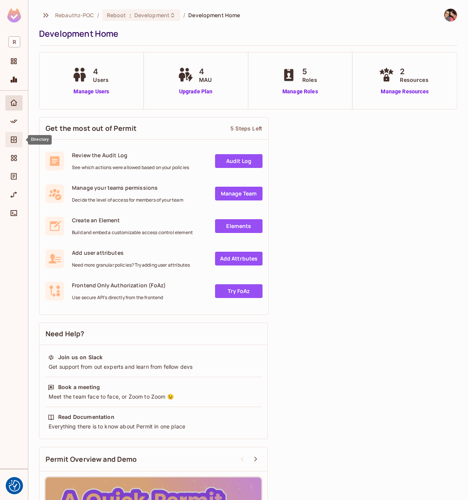
click at [16, 141] on icon "Directory" at bounding box center [14, 140] width 6 height 7
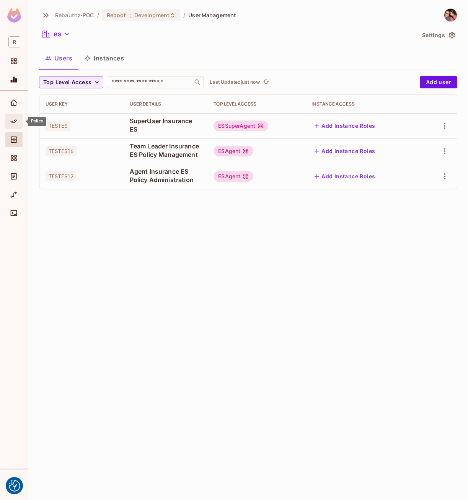
click at [10, 118] on icon "Policy" at bounding box center [14, 122] width 8 height 8
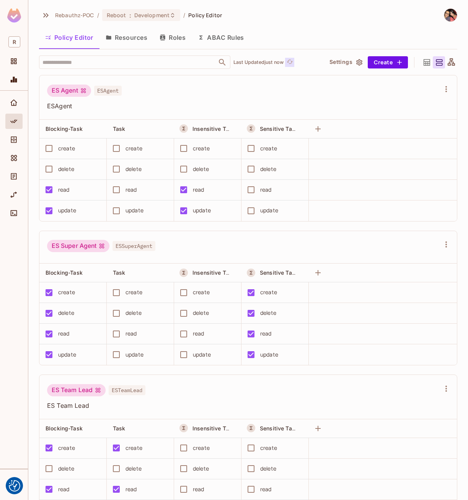
click at [290, 62] on icon "refresh" at bounding box center [290, 61] width 6 height 4
click at [241, 85] on div "ES Agent ESAgent" at bounding box center [243, 92] width 393 height 15
click at [220, 37] on button "ABAC Rules" at bounding box center [221, 37] width 59 height 19
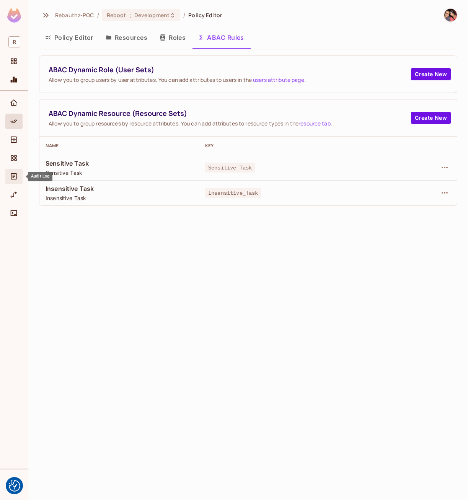
click at [12, 176] on icon "Audit Log" at bounding box center [14, 177] width 8 height 8
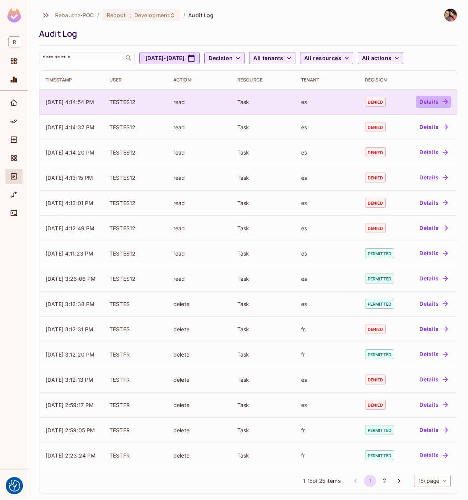
click at [429, 101] on button "Details" at bounding box center [433, 102] width 34 height 12
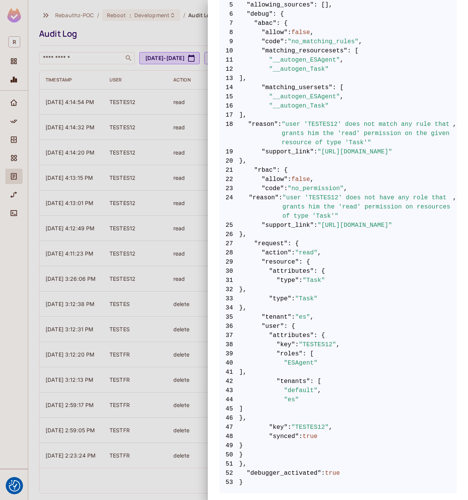
scroll to position [0, 8]
click at [296, 248] on span ""read"" at bounding box center [306, 252] width 23 height 9
drag, startPoint x: 296, startPoint y: 245, endPoint x: 302, endPoint y: 274, distance: 29.4
click at [303, 276] on span ""Task"" at bounding box center [314, 280] width 23 height 9
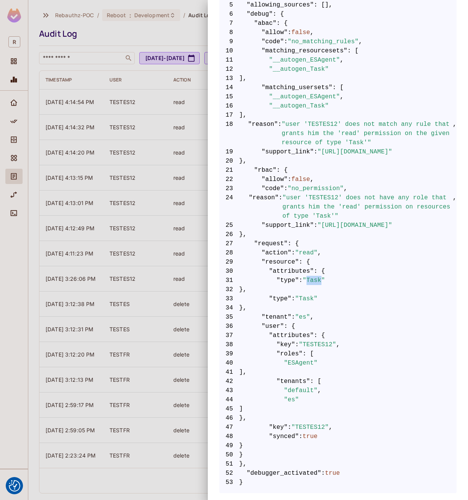
click at [303, 276] on span ""Task"" at bounding box center [314, 280] width 23 height 9
drag, startPoint x: 302, startPoint y: 274, endPoint x: 299, endPoint y: 294, distance: 20.6
click at [299, 294] on span ""Task"" at bounding box center [306, 298] width 23 height 9
click at [296, 313] on span ""es"" at bounding box center [302, 317] width 15 height 9
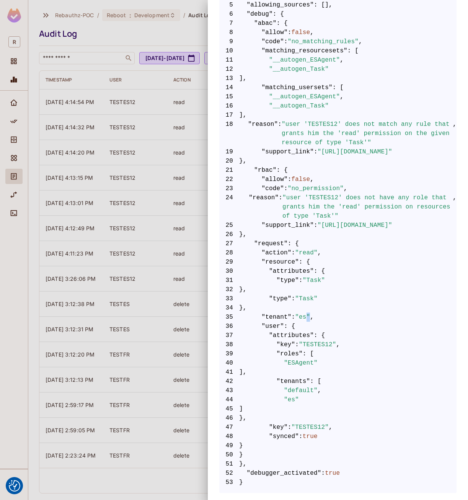
click at [296, 313] on span ""es"" at bounding box center [302, 317] width 15 height 9
drag, startPoint x: 296, startPoint y: 312, endPoint x: 302, endPoint y: 335, distance: 23.6
click at [302, 340] on span ""TESTES12"" at bounding box center [318, 344] width 38 height 9
drag, startPoint x: 302, startPoint y: 335, endPoint x: 266, endPoint y: 350, distance: 38.4
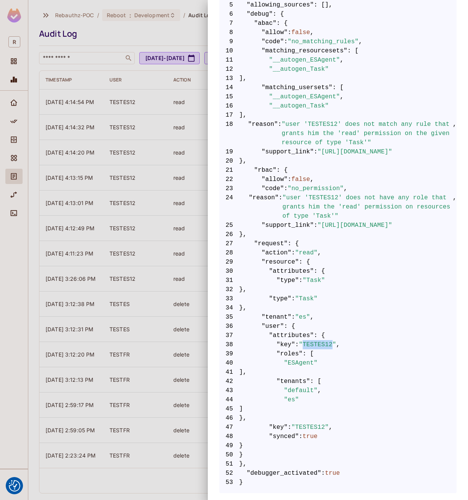
click at [266, 350] on code "1 { 2 "__data_use_debugger" : true , 3 "__input_use_debugger" : true , 4 "allow…" at bounding box center [337, 226] width 237 height 524
click at [288, 423] on span ":" at bounding box center [290, 427] width 4 height 9
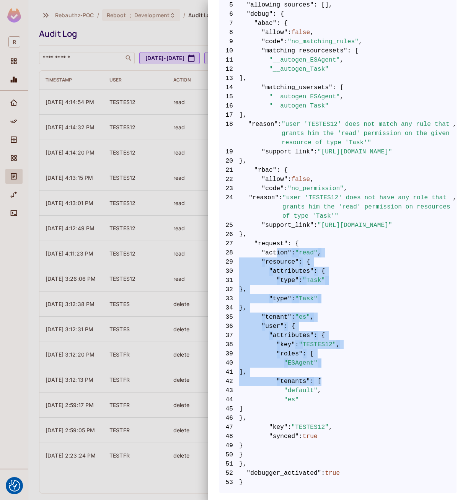
drag, startPoint x: 269, startPoint y: 262, endPoint x: 314, endPoint y: 396, distance: 141.0
click at [312, 389] on code "1 { 2 "__data_use_debugger" : true , 3 "__input_use_debugger" : true , 4 "allow…" at bounding box center [337, 226] width 237 height 524
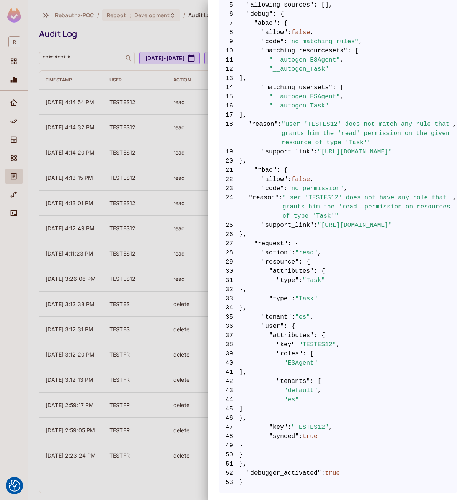
drag, startPoint x: 314, startPoint y: 396, endPoint x: 320, endPoint y: 433, distance: 37.6
click at [320, 432] on span "48 "synced" : true" at bounding box center [337, 436] width 237 height 9
click at [157, 101] on div at bounding box center [234, 250] width 468 height 500
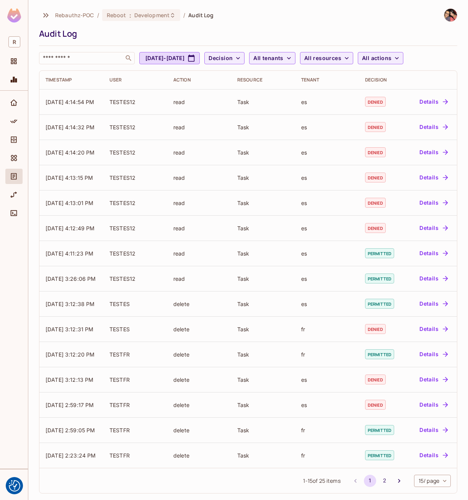
click at [269, 19] on div "Rebauthz-POC / Reboot : Development / Audit Log" at bounding box center [248, 14] width 418 height 13
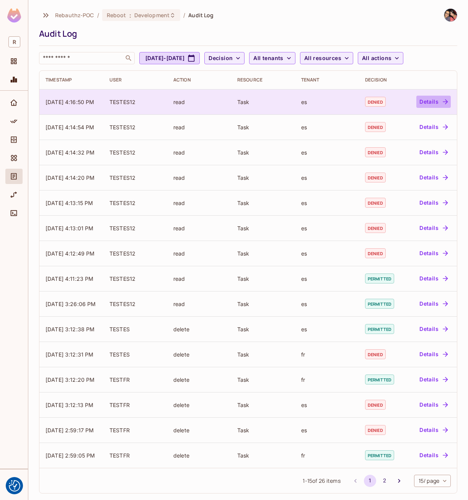
click at [419, 103] on button "Details" at bounding box center [433, 102] width 34 height 12
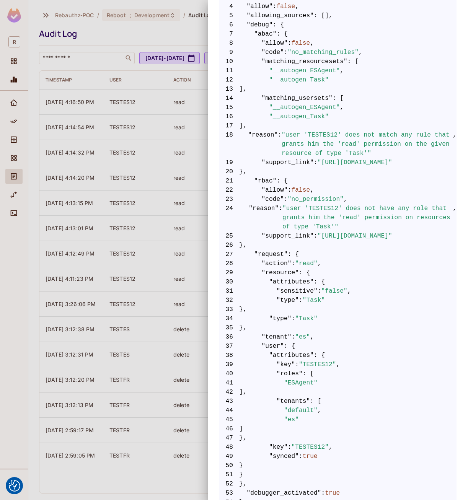
scroll to position [209, 0]
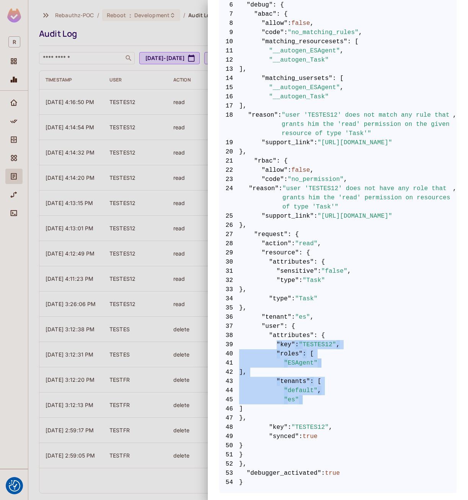
drag, startPoint x: 272, startPoint y: 336, endPoint x: 351, endPoint y: 403, distance: 103.5
click at [351, 403] on code "1 { 2 "__data_use_debugger" : true , 3 "__input_use_debugger" : true , 4 "allow…" at bounding box center [337, 220] width 237 height 533
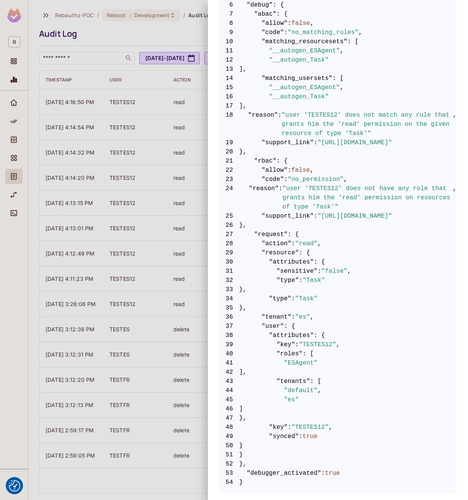
drag, startPoint x: 351, startPoint y: 403, endPoint x: 298, endPoint y: 276, distance: 137.8
click at [299, 276] on span ":" at bounding box center [301, 280] width 4 height 9
drag, startPoint x: 286, startPoint y: 269, endPoint x: 334, endPoint y: 280, distance: 48.6
click at [334, 280] on code "1 { 2 "__data_use_debugger" : true , 3 "__input_use_debugger" : true , 4 "allow…" at bounding box center [337, 220] width 237 height 533
click at [370, 377] on span "43 "tenants" : [" at bounding box center [337, 381] width 237 height 9
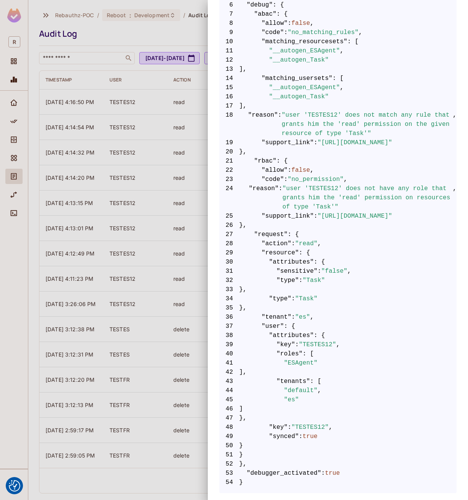
click at [288, 267] on span ""sensitive"" at bounding box center [297, 271] width 41 height 9
drag, startPoint x: 288, startPoint y: 266, endPoint x: 290, endPoint y: 273, distance: 6.7
click at [289, 269] on span ""sensitive"" at bounding box center [297, 271] width 41 height 9
click at [167, 34] on div at bounding box center [234, 250] width 468 height 500
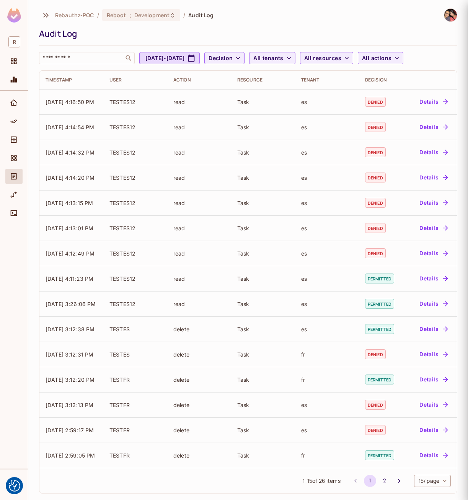
scroll to position [0, 0]
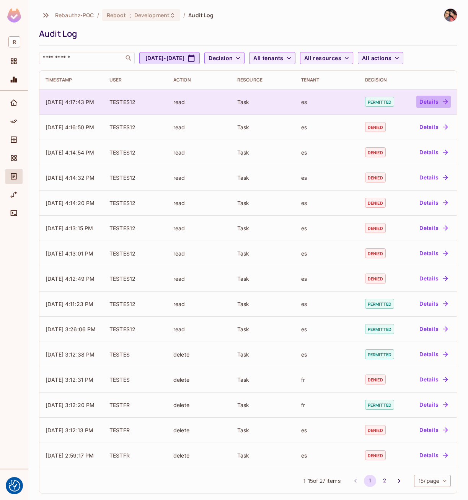
click at [418, 102] on button "Details" at bounding box center [433, 102] width 34 height 12
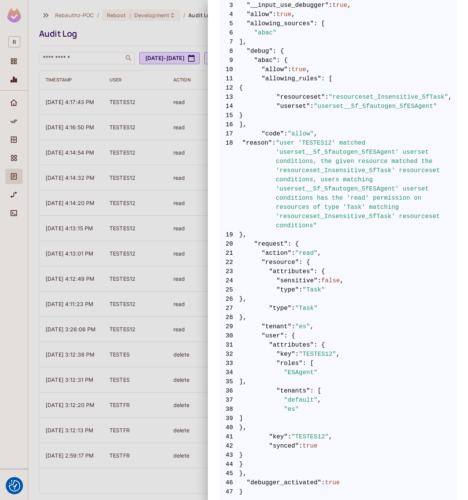
scroll to position [185, 0]
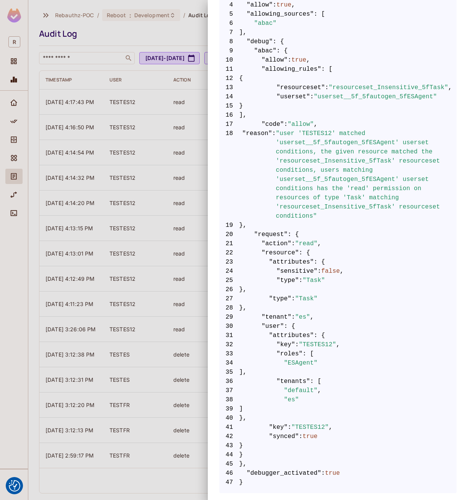
click at [281, 67] on span ""allowing_rules"" at bounding box center [292, 69] width 60 height 9
drag, startPoint x: 281, startPoint y: 67, endPoint x: 358, endPoint y: 89, distance: 80.5
click at [358, 89] on span ""resourceset_Insensitive_5fTask"" at bounding box center [388, 87] width 119 height 9
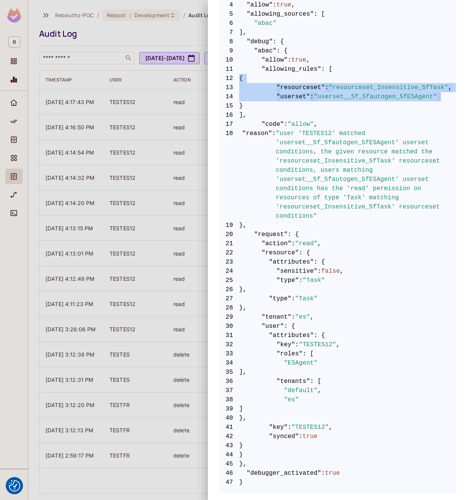
drag, startPoint x: 276, startPoint y: 105, endPoint x: 263, endPoint y: 82, distance: 26.9
click at [263, 82] on code "1 { 2 "__data_use_debugger" : true , 3 "__input_use_debugger" : true , 4 "allow…" at bounding box center [337, 230] width 237 height 514
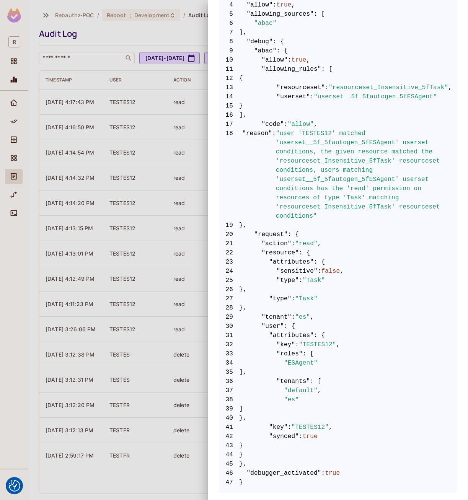
drag, startPoint x: 263, startPoint y: 82, endPoint x: 275, endPoint y: 112, distance: 32.5
click at [275, 112] on span "16 ]," at bounding box center [337, 115] width 237 height 9
drag, startPoint x: 264, startPoint y: 97, endPoint x: 263, endPoint y: 82, distance: 15.7
click at [263, 82] on code "1 { 2 "__data_use_debugger" : true , 3 "__input_use_debugger" : true , 4 "allow…" at bounding box center [337, 230] width 237 height 514
drag, startPoint x: 263, startPoint y: 82, endPoint x: 283, endPoint y: 113, distance: 36.8
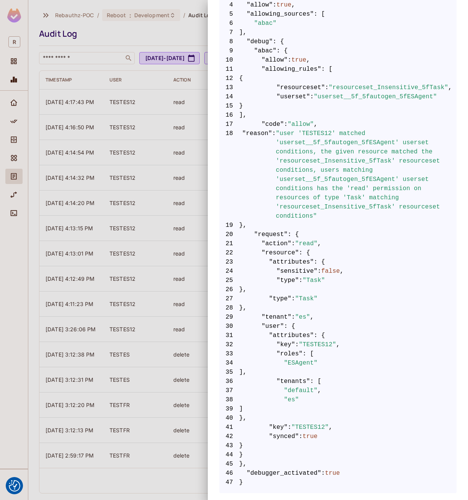
click at [283, 113] on span "16 ]," at bounding box center [337, 115] width 237 height 9
click at [341, 88] on span ""resourceset_Insensitive_5fTask"" at bounding box center [388, 87] width 119 height 9
click at [341, 104] on span "15 }" at bounding box center [337, 105] width 237 height 9
drag, startPoint x: 370, startPoint y: 89, endPoint x: 401, endPoint y: 88, distance: 30.6
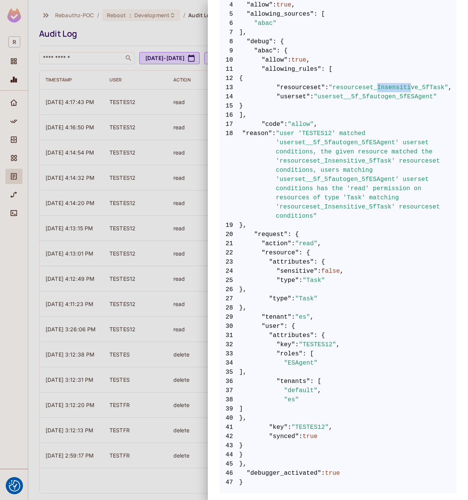
click at [401, 88] on span ""resourceset_Insensitive_5fTask"" at bounding box center [388, 87] width 119 height 9
drag, startPoint x: 328, startPoint y: 87, endPoint x: 365, endPoint y: 88, distance: 37.5
click at [365, 88] on span ""resourceset_Insensitive_5fTask"" at bounding box center [388, 87] width 119 height 9
drag, startPoint x: 365, startPoint y: 88, endPoint x: 408, endPoint y: 86, distance: 42.5
click at [408, 86] on span ""resourceset_Insensitive_5fTask"" at bounding box center [388, 87] width 119 height 9
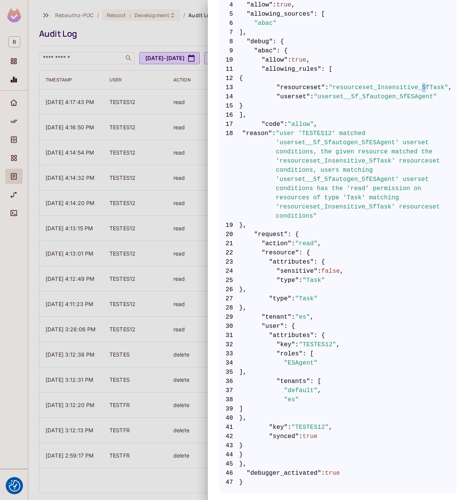
click at [411, 88] on span ""resourceset_Insensitive_5fTask"" at bounding box center [388, 87] width 119 height 9
drag, startPoint x: 411, startPoint y: 88, endPoint x: 403, endPoint y: 91, distance: 7.9
click at [403, 91] on span ""resourceset_Insensitive_5fTask"" at bounding box center [388, 87] width 119 height 9
drag, startPoint x: 411, startPoint y: 88, endPoint x: 418, endPoint y: 87, distance: 6.9
click at [418, 87] on span ""resourceset_Insensitive_5fTask"" at bounding box center [388, 87] width 119 height 9
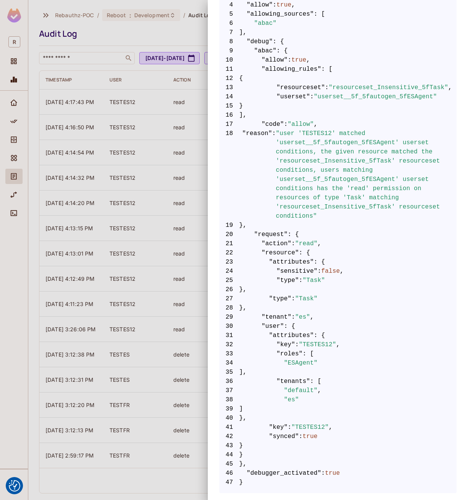
click at [332, 99] on span ""userset__5f_5fautogen_5fESAgent"" at bounding box center [375, 96] width 123 height 9
click at [332, 166] on span ""user 'TESTES12' matched 'userset__5f_5fautogen_5fESAgent' userset conditions, …" at bounding box center [366, 175] width 181 height 92
drag, startPoint x: 411, startPoint y: 87, endPoint x: 418, endPoint y: 88, distance: 7.4
click at [418, 88] on span ""resourceset_Insensitive_5fTask"" at bounding box center [388, 87] width 119 height 9
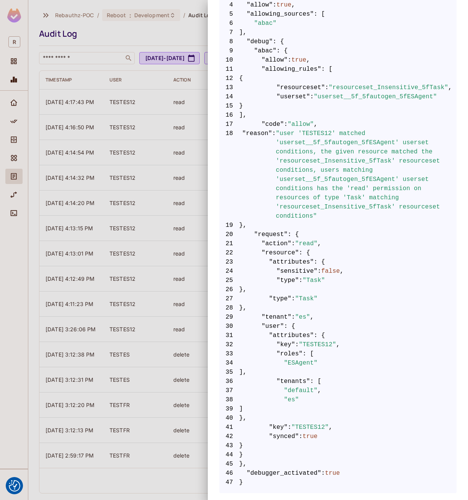
click at [376, 291] on span "26 }," at bounding box center [337, 289] width 237 height 9
drag, startPoint x: 273, startPoint y: 271, endPoint x: 380, endPoint y: 283, distance: 108.7
click at [380, 283] on code "1 { 2 "__data_use_debugger" : true , 3 "__input_use_debugger" : true , 4 "allow…" at bounding box center [337, 230] width 237 height 514
drag, startPoint x: 380, startPoint y: 283, endPoint x: 379, endPoint y: 328, distance: 44.4
click at [386, 322] on span "29 "tenant" : "es" ," at bounding box center [337, 317] width 237 height 9
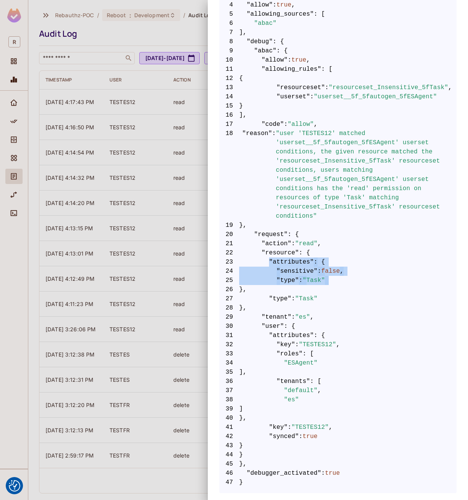
drag, startPoint x: 277, startPoint y: 292, endPoint x: 266, endPoint y: 259, distance: 34.5
click at [266, 259] on code "1 { 2 "__data_use_debugger" : true , 3 "__input_use_debugger" : true , 4 "allow…" at bounding box center [337, 230] width 237 height 514
drag, startPoint x: 266, startPoint y: 259, endPoint x: 284, endPoint y: 294, distance: 38.9
click at [284, 294] on span "26 }," at bounding box center [337, 289] width 237 height 9
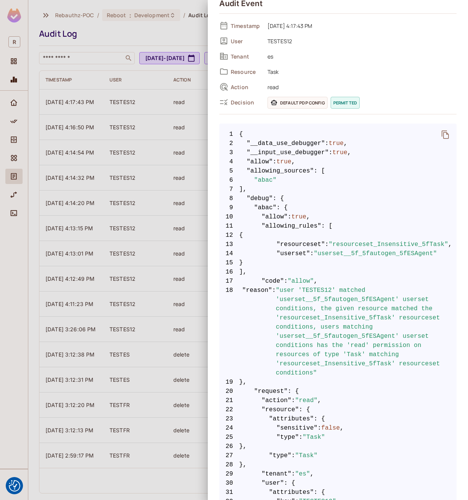
scroll to position [22, 0]
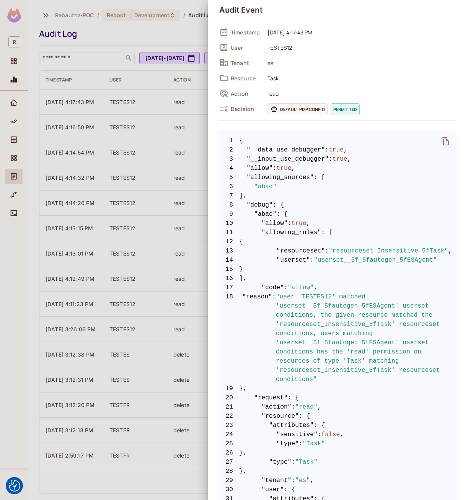
click at [179, 39] on div at bounding box center [234, 250] width 468 height 500
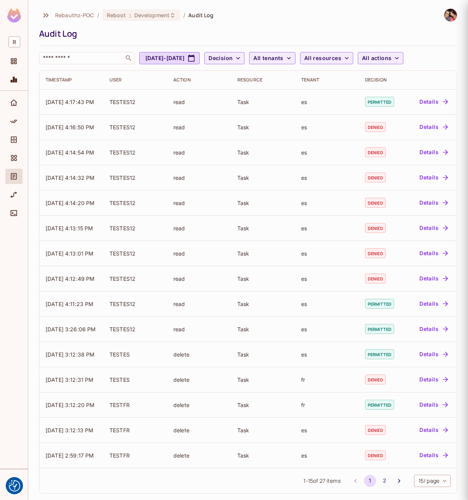
scroll to position [0, 0]
click at [11, 121] on icon "Policy" at bounding box center [14, 122] width 8 height 8
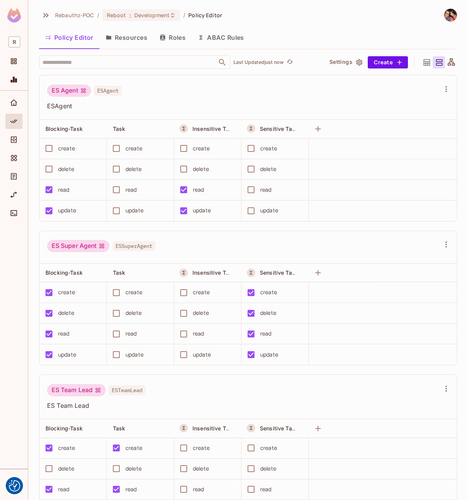
click at [211, 102] on span "ESAgent" at bounding box center [243, 106] width 393 height 8
drag, startPoint x: 344, startPoint y: 100, endPoint x: 227, endPoint y: 126, distance: 119.8
click at [344, 100] on div "ES Agent ESAgent ESAgent" at bounding box center [243, 98] width 393 height 26
click at [298, 86] on div "ES Agent ESAgent" at bounding box center [243, 92] width 393 height 15
click at [202, 102] on span "ESAgent" at bounding box center [243, 106] width 393 height 8
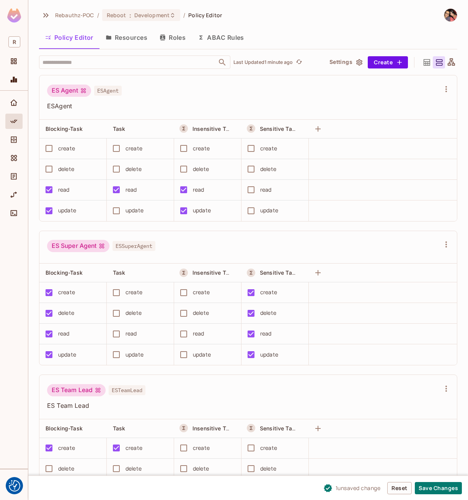
click at [230, 99] on div "ES Agent ESAgent ESAgent" at bounding box center [243, 98] width 393 height 26
click at [402, 493] on button "Reset" at bounding box center [399, 488] width 24 height 12
click at [431, 491] on button "Save Changes" at bounding box center [438, 488] width 47 height 12
